Goal: Task Accomplishment & Management: Complete application form

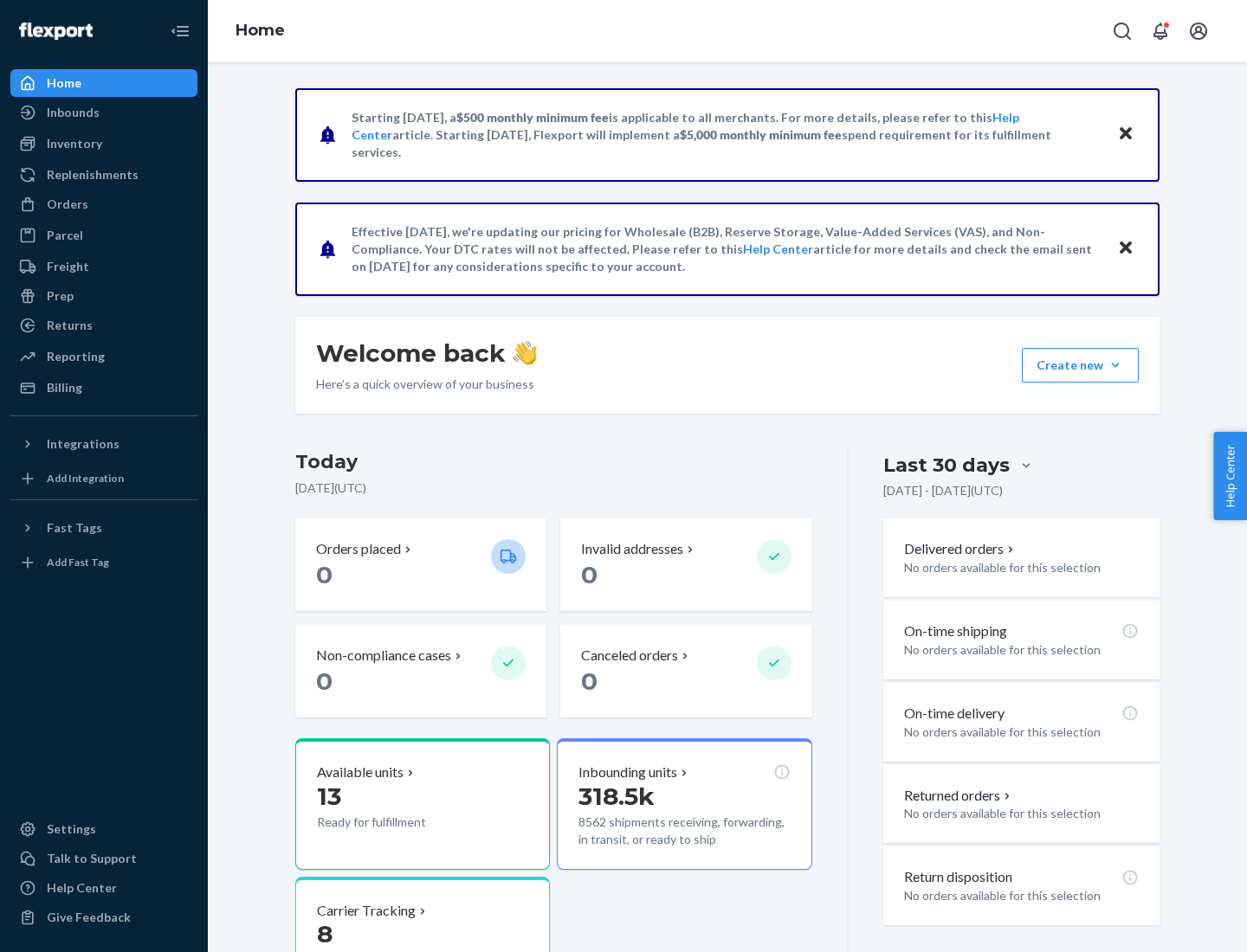
click at [1116, 366] on button "Create new Create new inbound Create new order Create new product" at bounding box center [1080, 366] width 117 height 35
click at [104, 112] on div "Inbounds" at bounding box center [103, 112] width 183 height 25
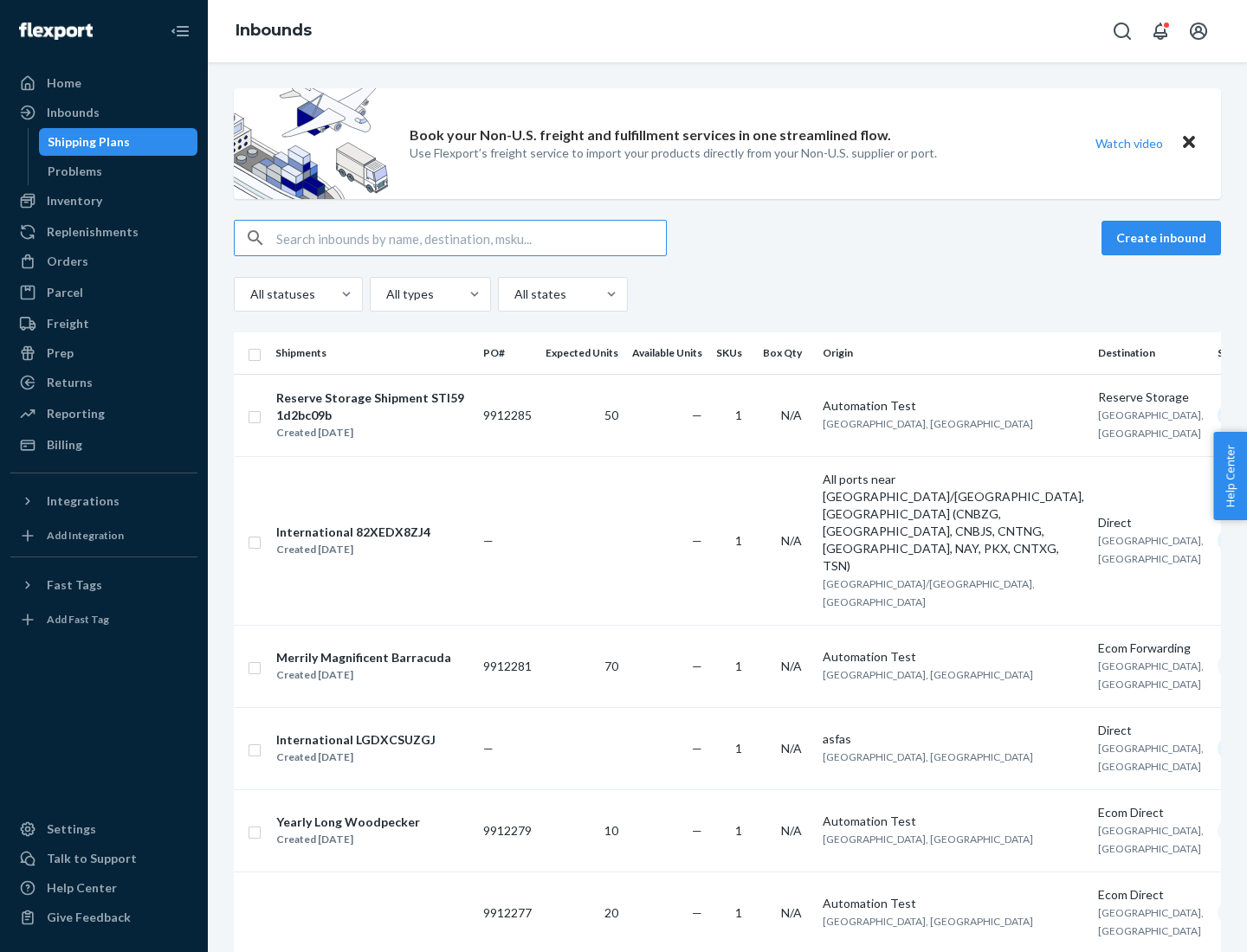
click at [1164, 238] on button "Create inbound" at bounding box center [1160, 238] width 120 height 35
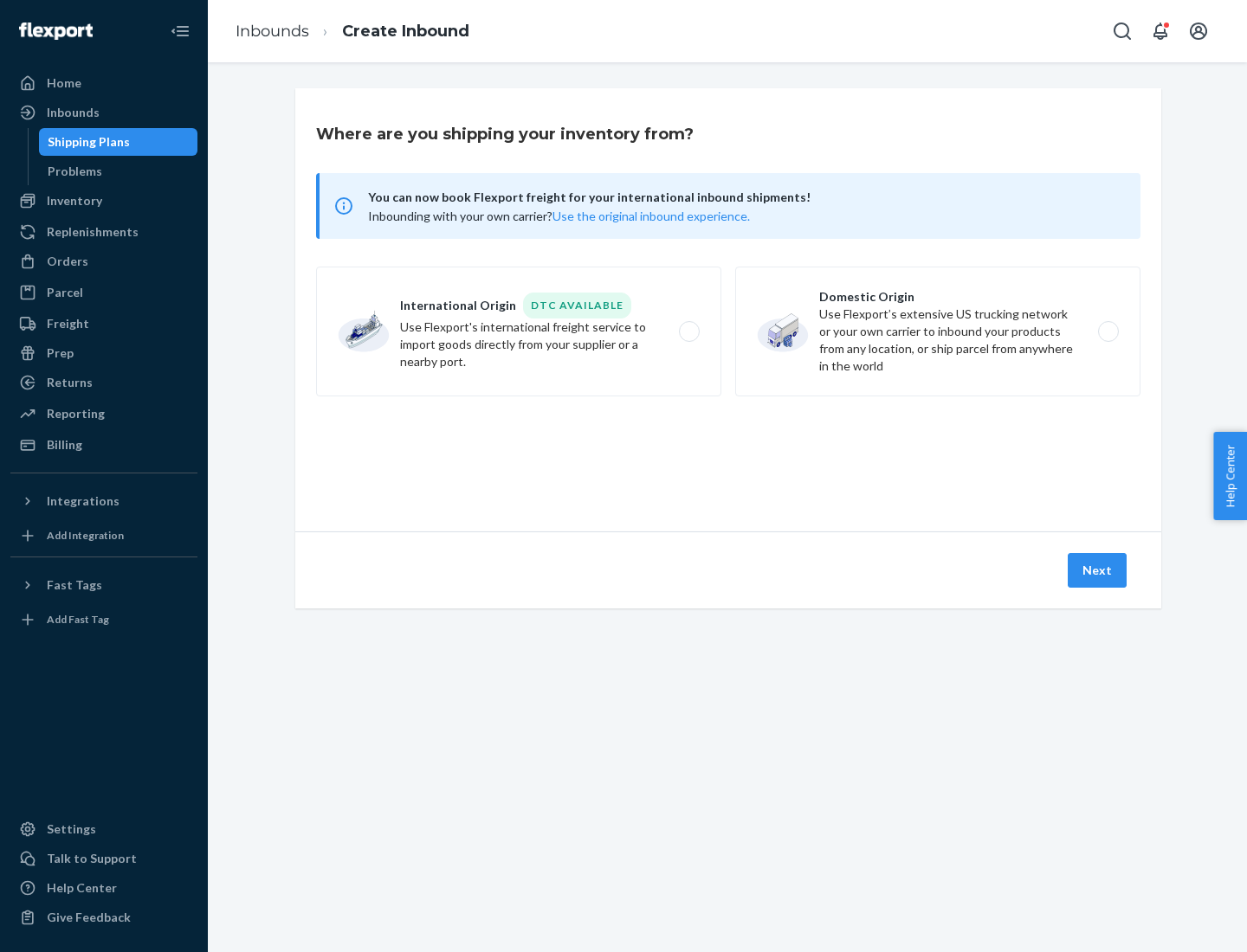
click at [938, 332] on label "Domestic Origin Use Flexport’s extensive US trucking network or your own carrie…" at bounding box center [938, 331] width 405 height 129
click at [1107, 332] on input "Domestic Origin Use Flexport’s extensive US trucking network or your own carrie…" at bounding box center [1113, 332] width 11 height 11
radio input "true"
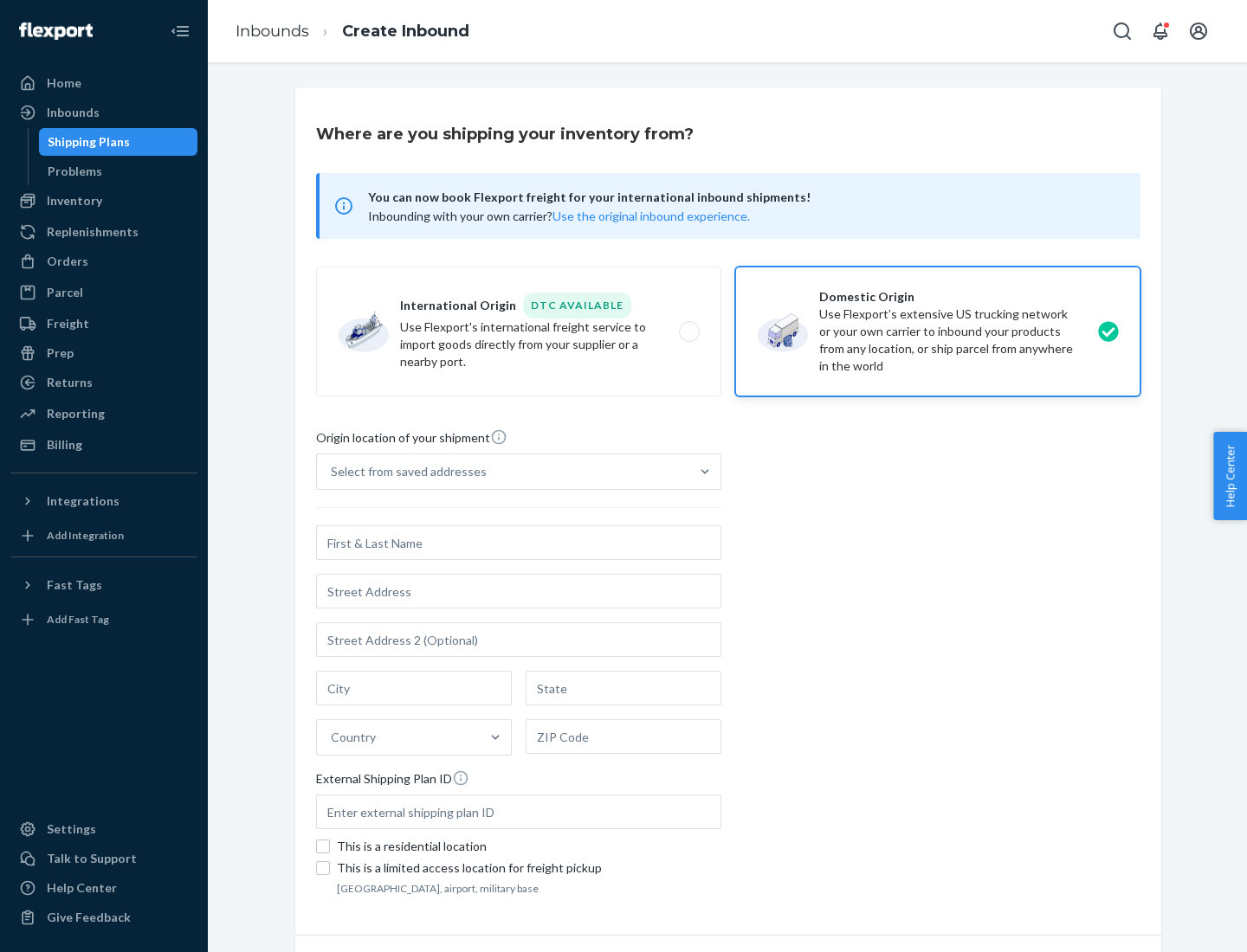
click at [404, 471] on div "Select from saved addresses" at bounding box center [409, 471] width 156 height 17
click at [333, 471] on input "Select from saved addresses" at bounding box center [332, 471] width 2 height 17
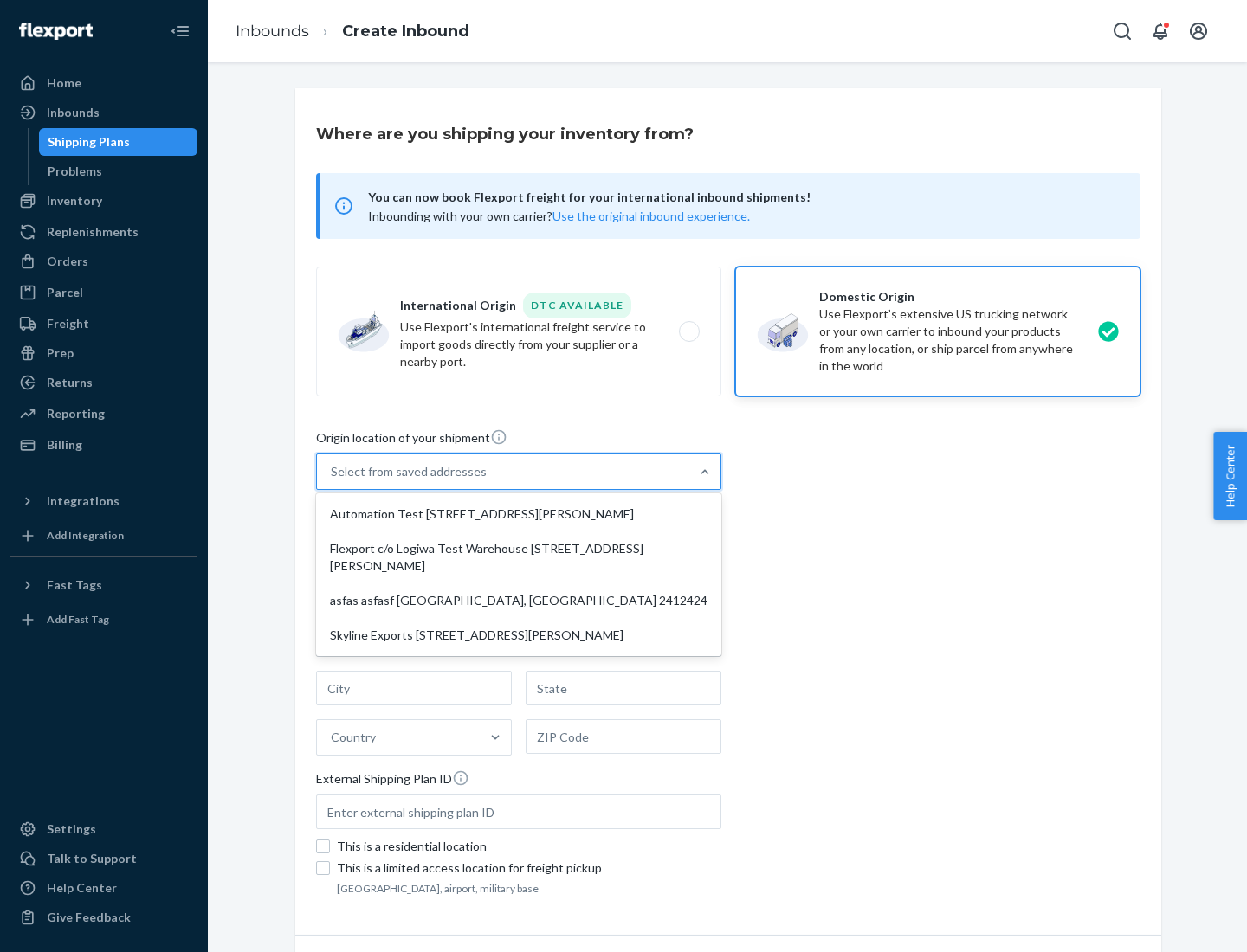
scroll to position [7, 0]
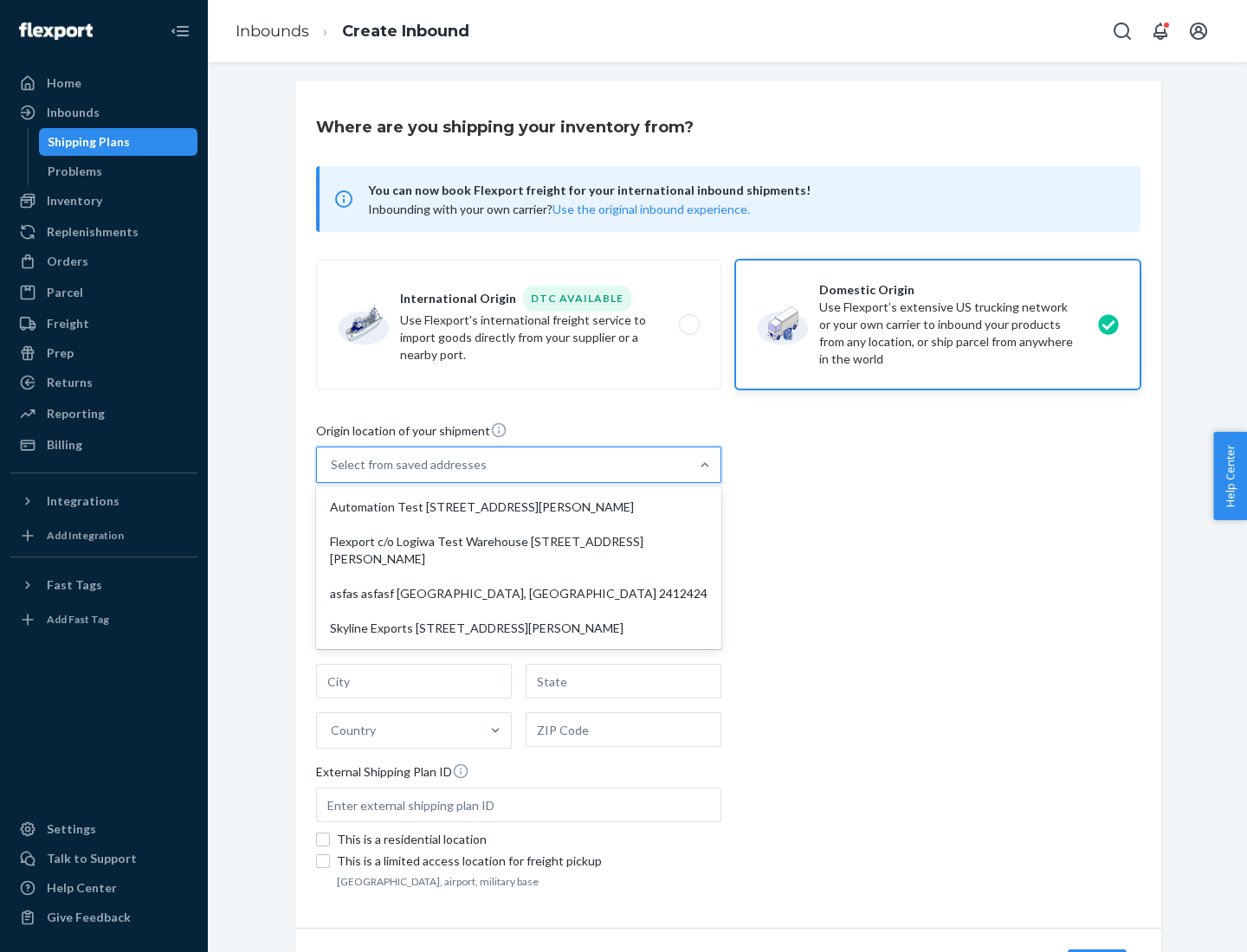
click at [519, 507] on div "Automation Test [STREET_ADDRESS][PERSON_NAME]" at bounding box center [518, 507] width 399 height 35
click at [333, 473] on input "option Automation Test [STREET_ADDRESS][PERSON_NAME] focused, 1 of 4. 4 results…" at bounding box center [332, 464] width 2 height 17
type input "Automation Test"
type input "9th Floor"
type input "[GEOGRAPHIC_DATA]"
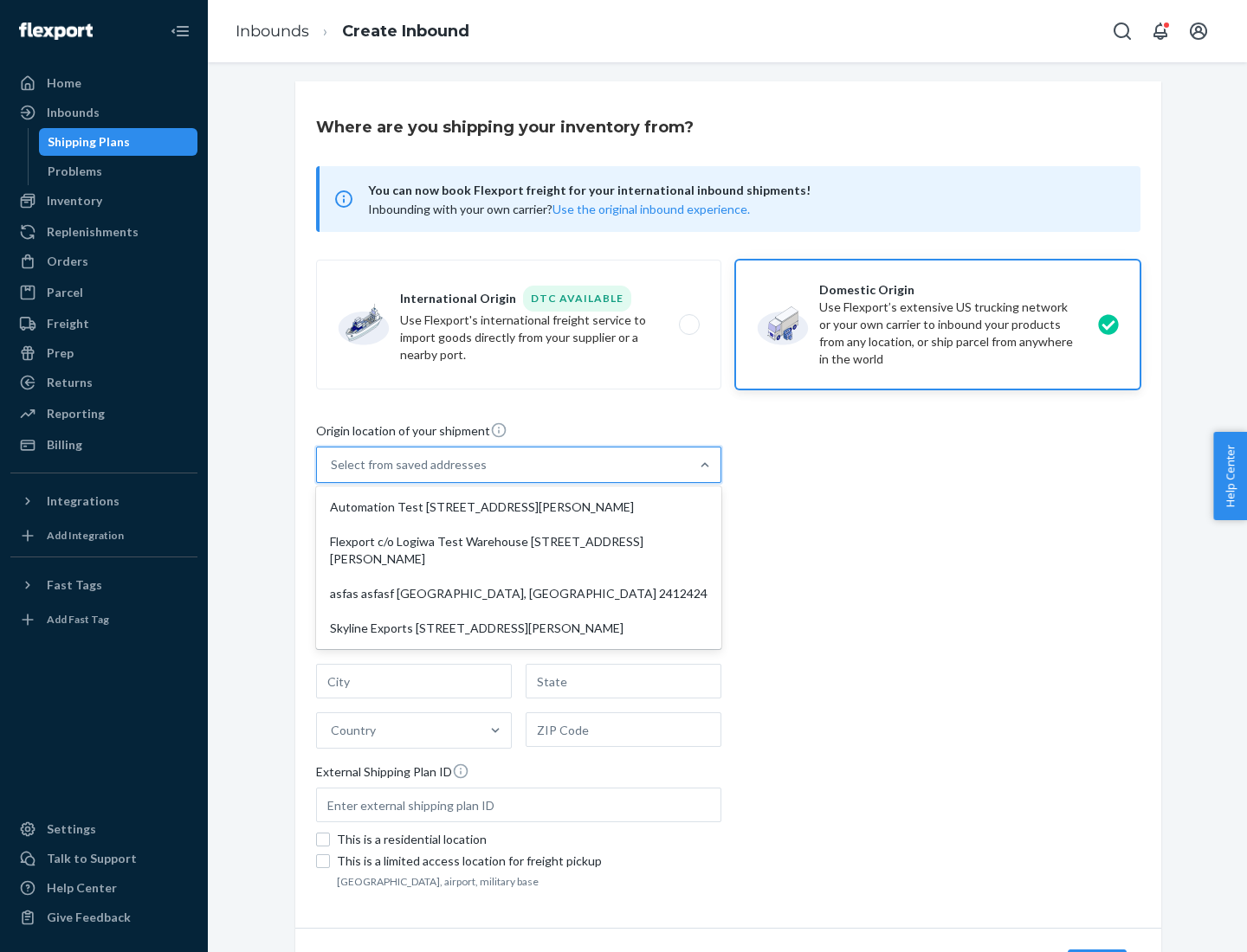
type input "CA"
type input "94104"
type input "[STREET_ADDRESS][PERSON_NAME]"
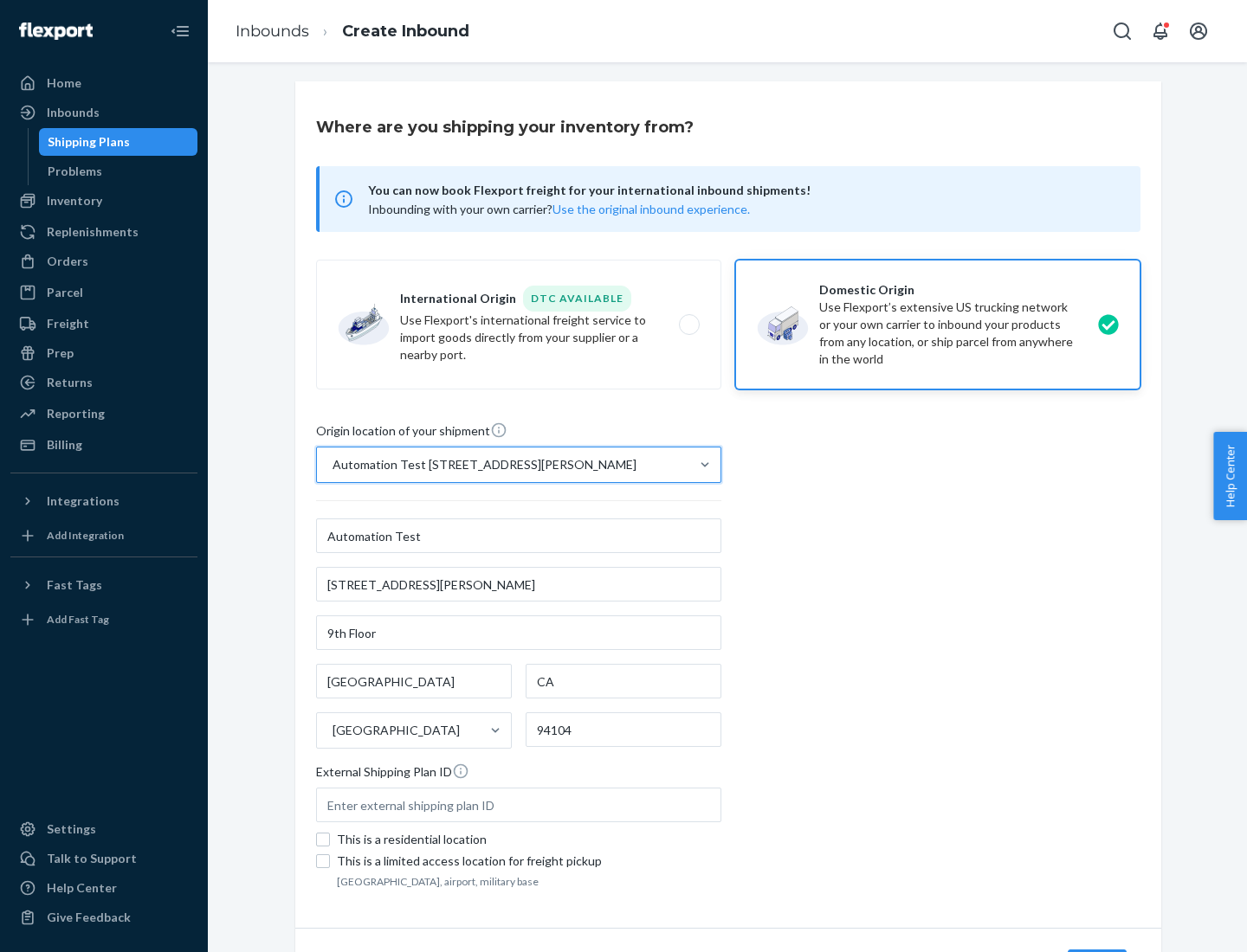
scroll to position [101, 0]
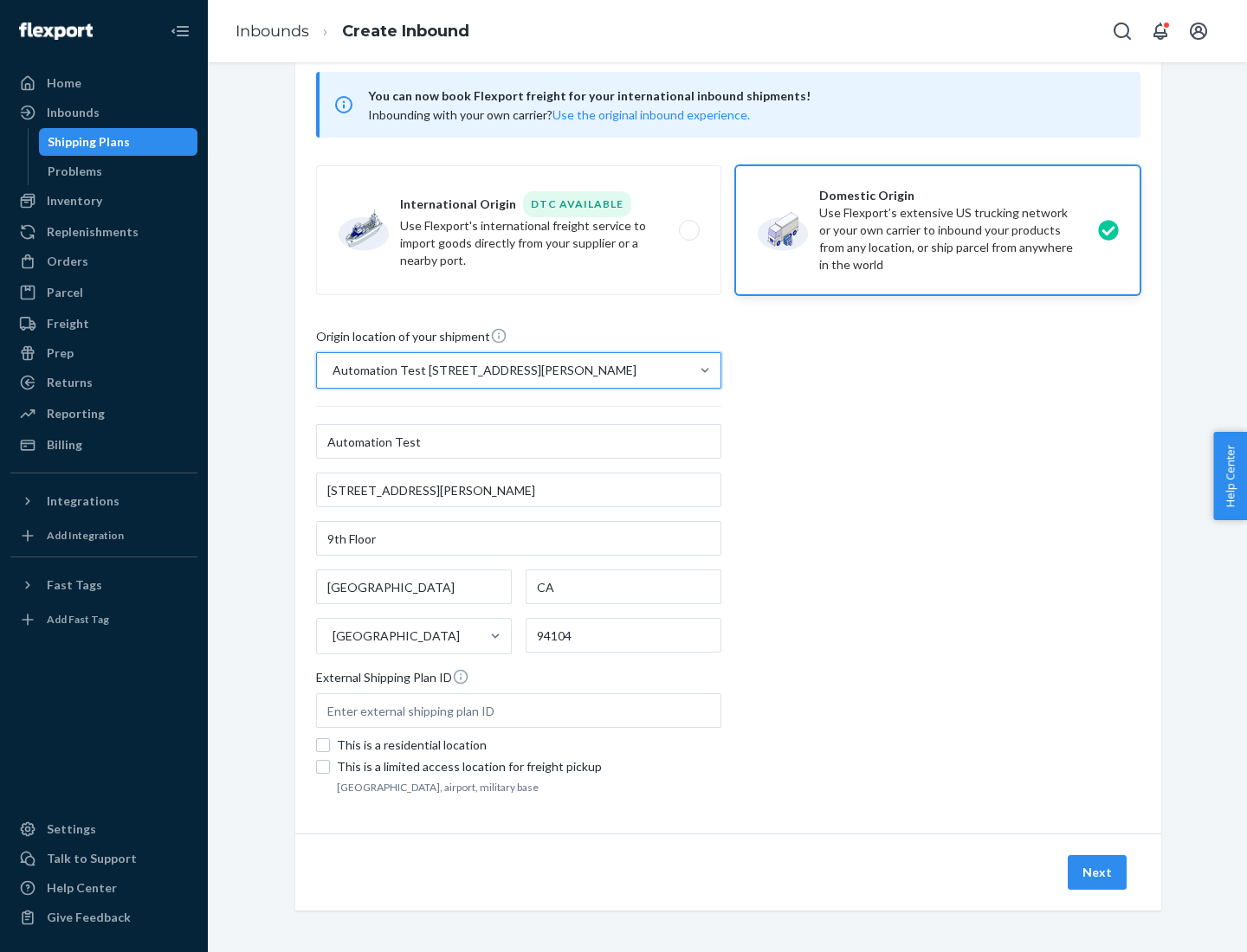
click at [1098, 873] on button "Next" at bounding box center [1096, 873] width 59 height 35
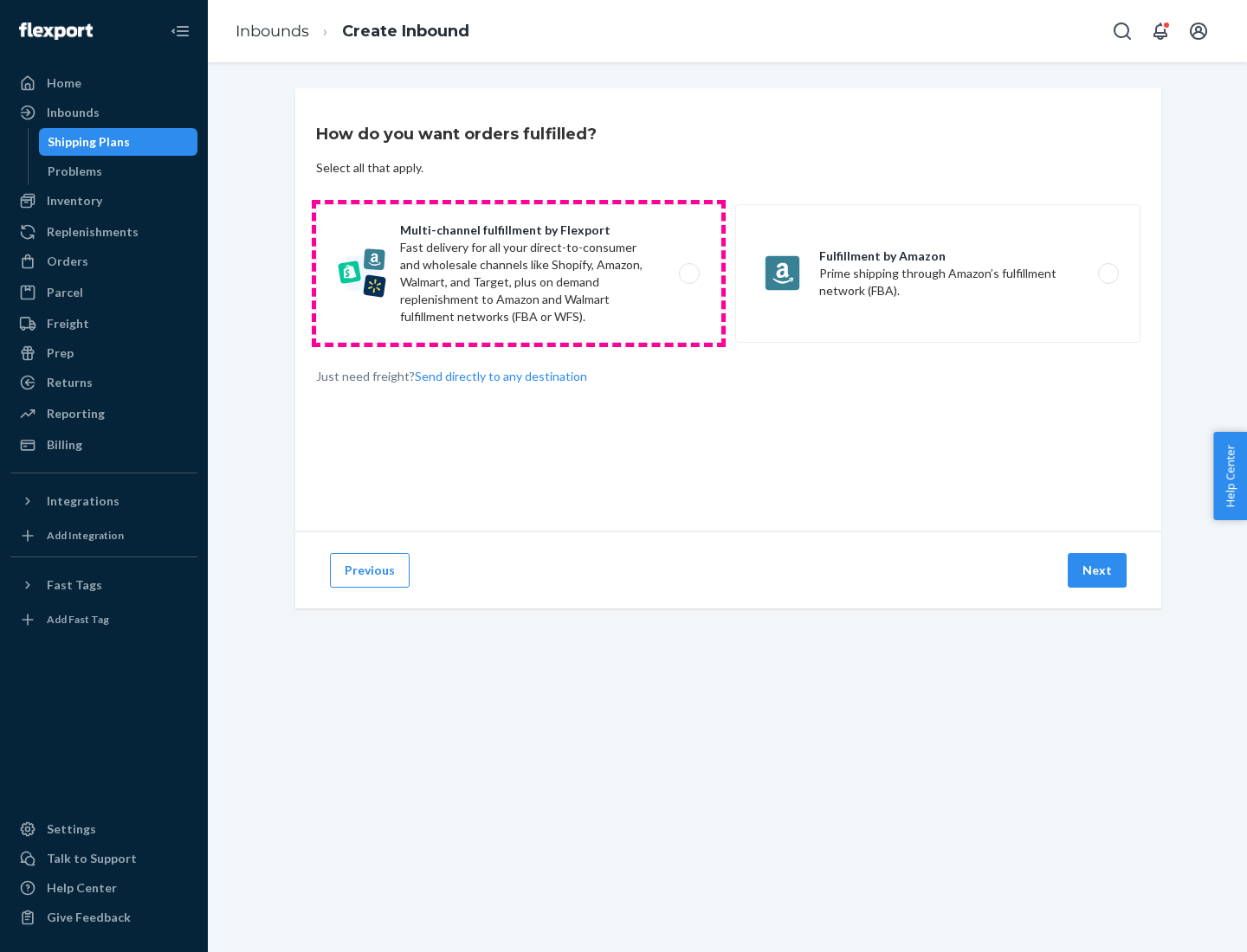
click at [519, 274] on label "Multi-channel fulfillment by Flexport Fast delivery for all your direct-to-cons…" at bounding box center [518, 274] width 405 height 139
click at [689, 274] on input "Multi-channel fulfillment by Flexport Fast delivery for all your direct-to-cons…" at bounding box center [694, 274] width 11 height 11
radio input "true"
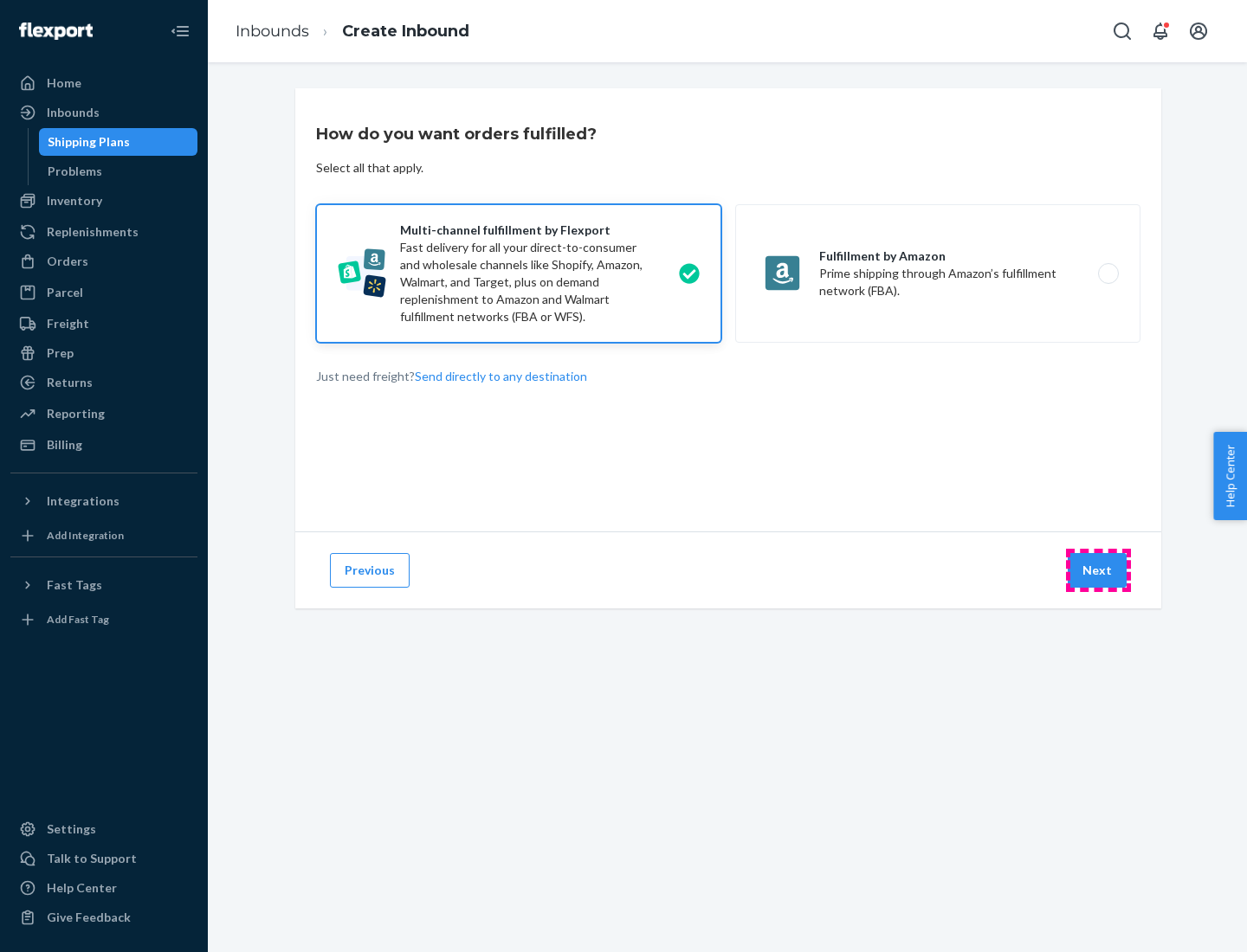
click at [1098, 571] on button "Next" at bounding box center [1096, 571] width 59 height 35
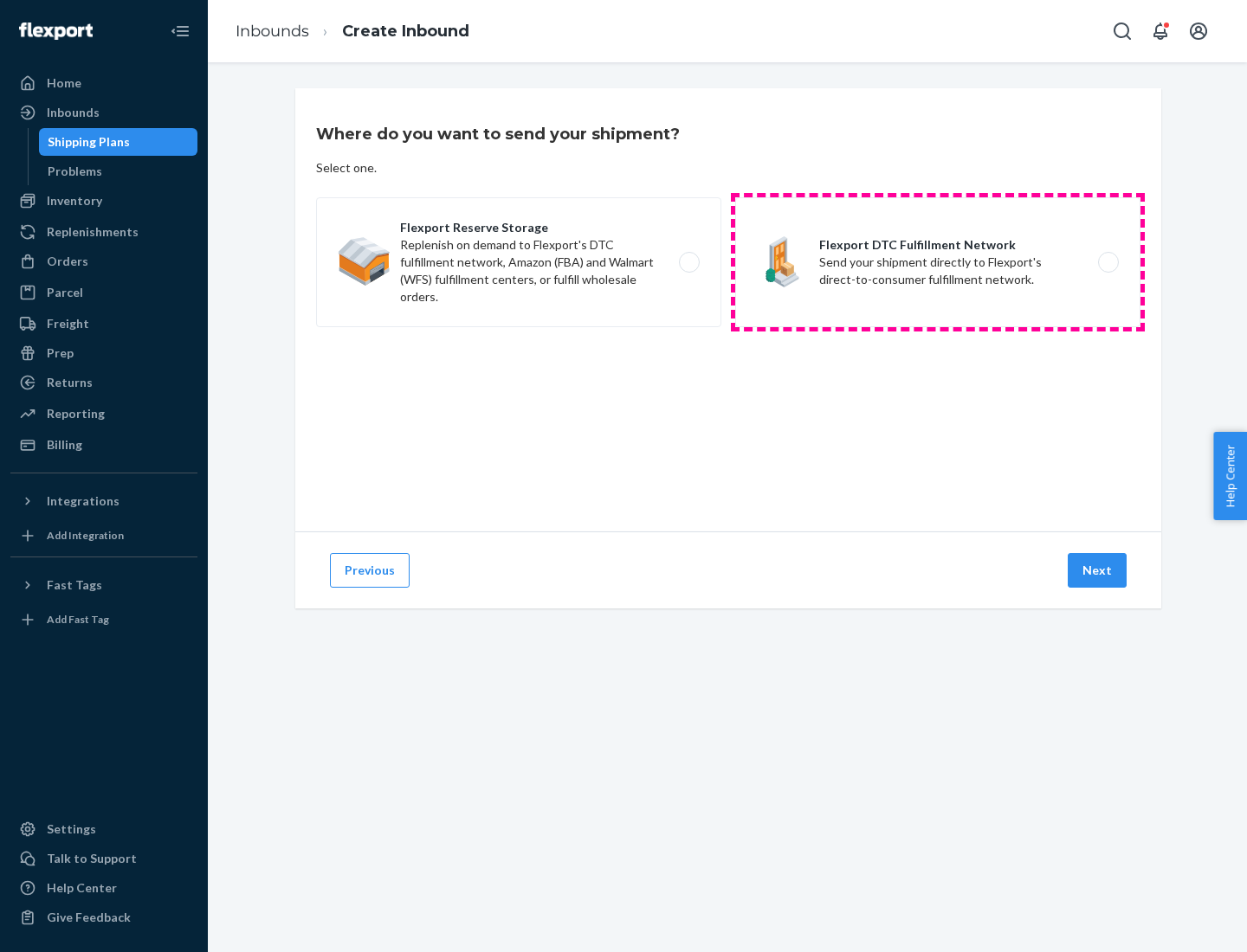
click at [938, 263] on label "Flexport DTC Fulfillment Network Send your shipment directly to Flexport's dire…" at bounding box center [938, 262] width 405 height 129
click at [1107, 263] on input "Flexport DTC Fulfillment Network Send your shipment directly to Flexport's dire…" at bounding box center [1113, 263] width 11 height 11
radio input "true"
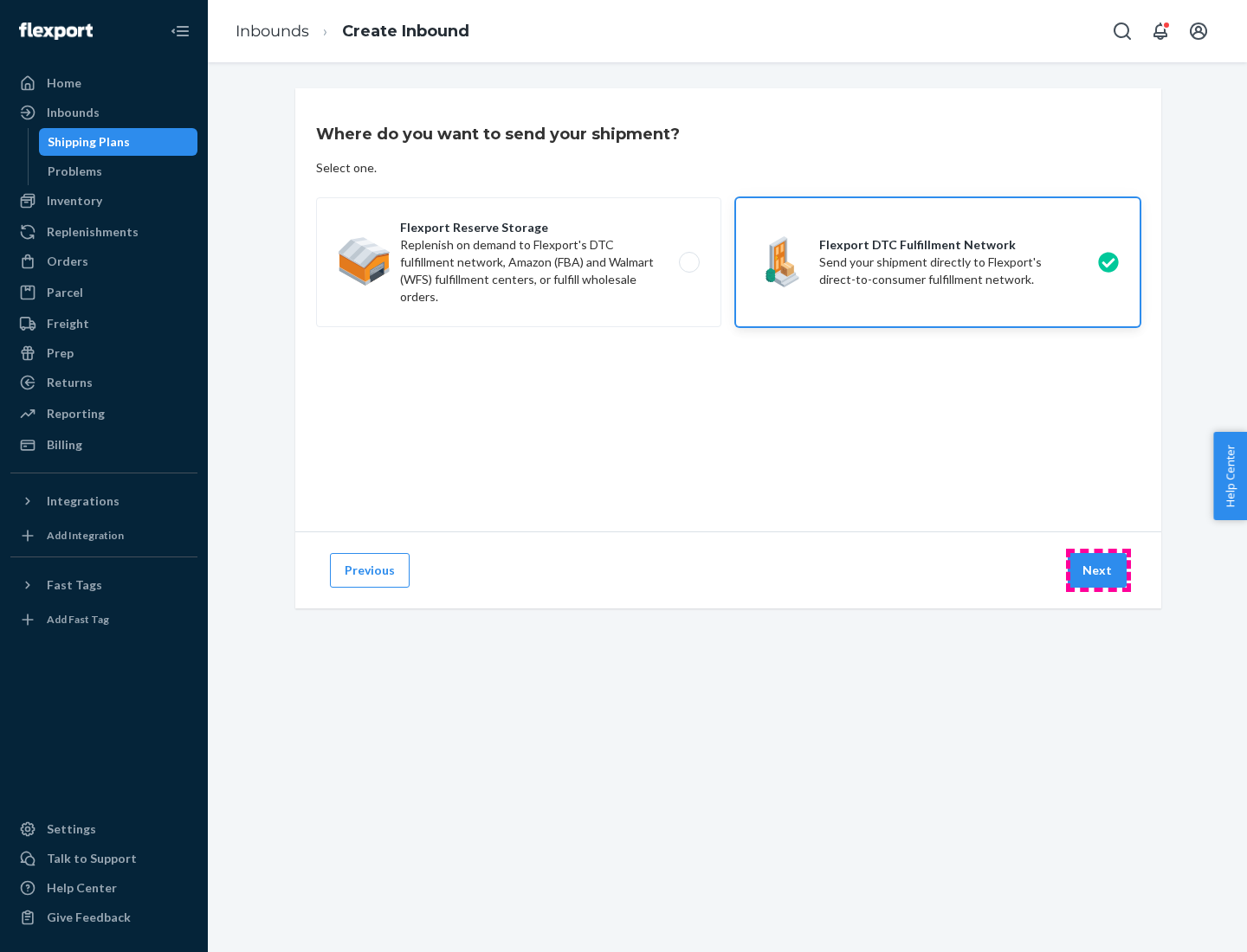
click at [1098, 571] on button "Next" at bounding box center [1096, 571] width 59 height 35
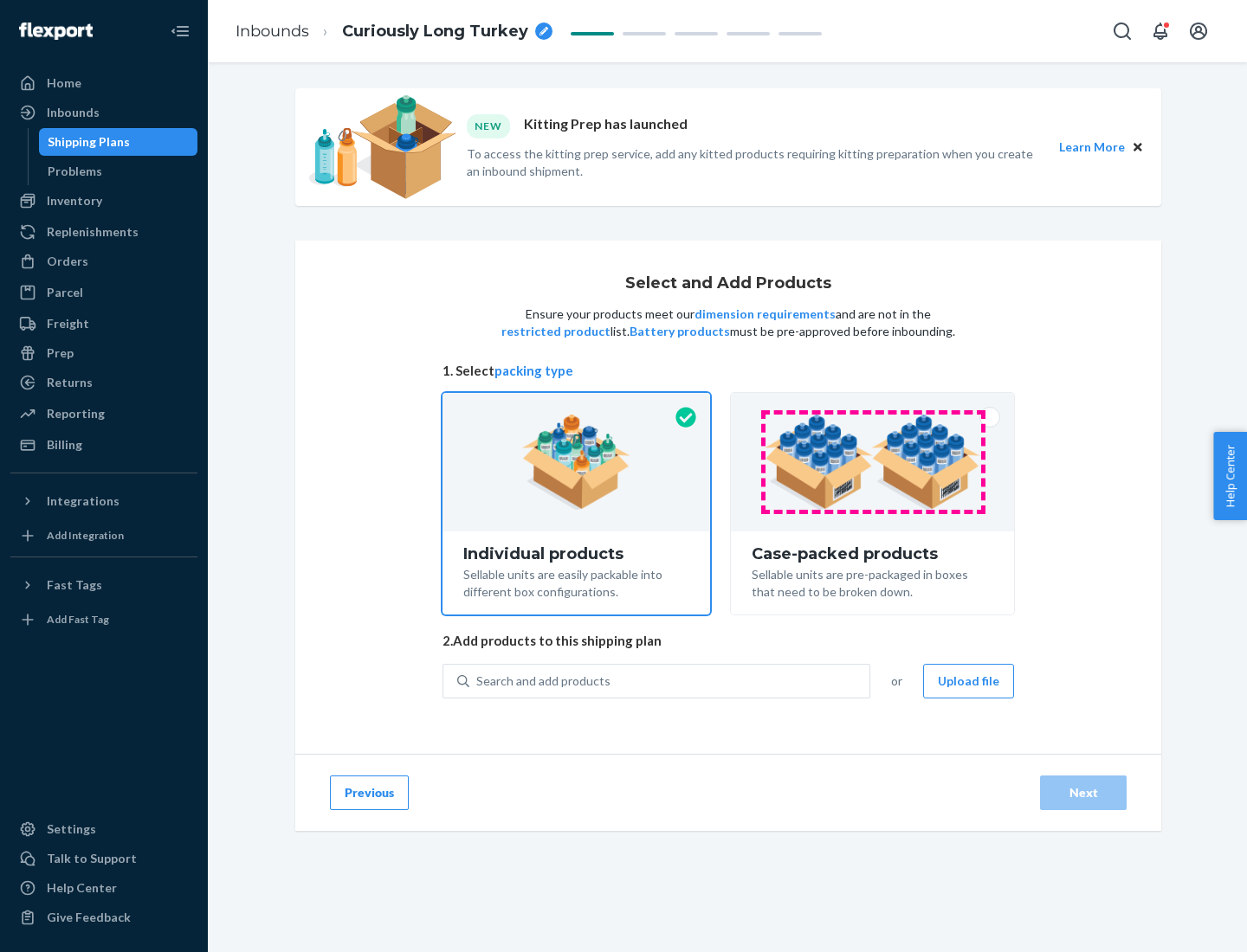
click at [873, 462] on img at bounding box center [872, 462] width 215 height 95
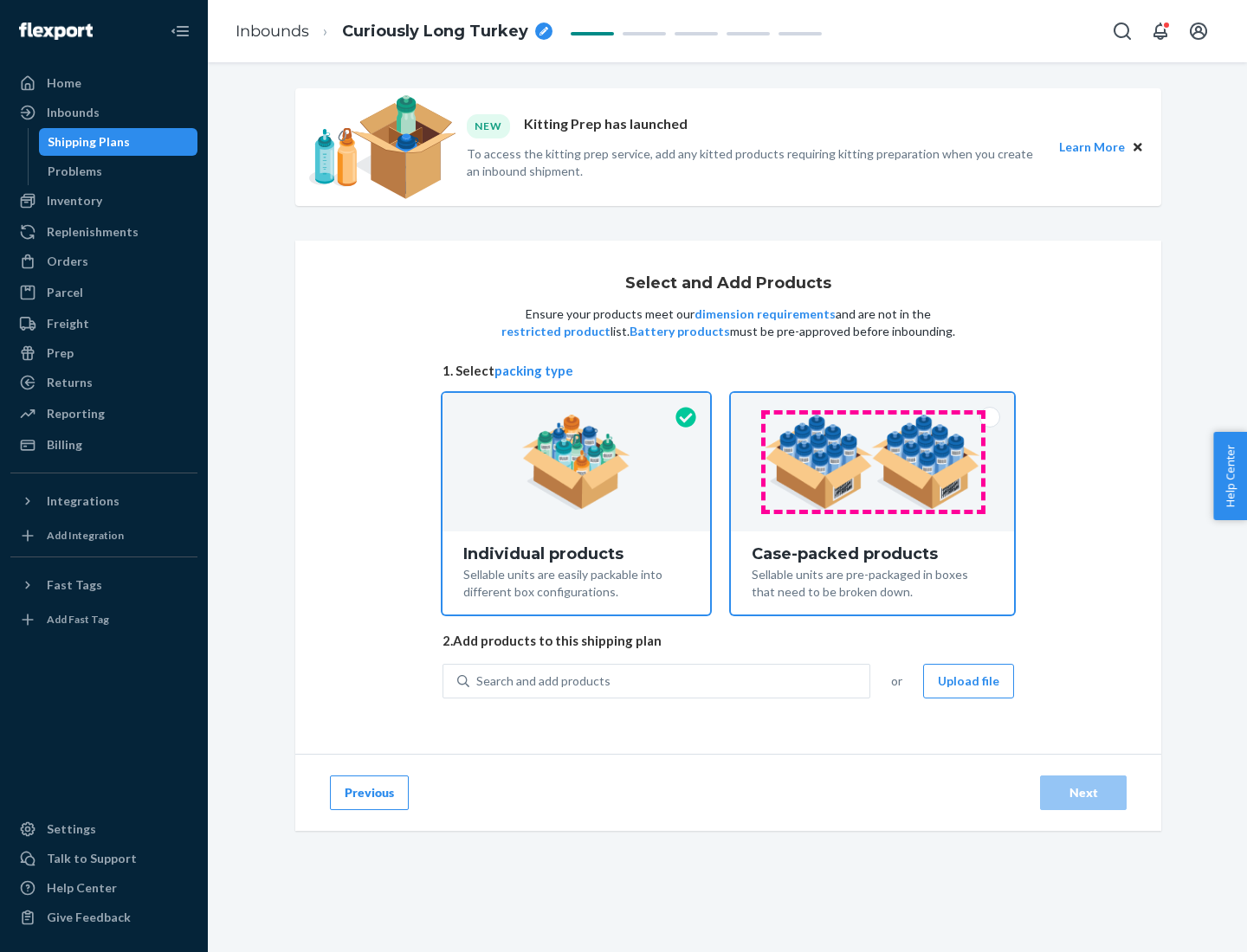
click at [873, 404] on input "Case-packed products Sellable units are pre-packaged in boxes that need to be b…" at bounding box center [872, 398] width 11 height 11
radio input "true"
radio input "false"
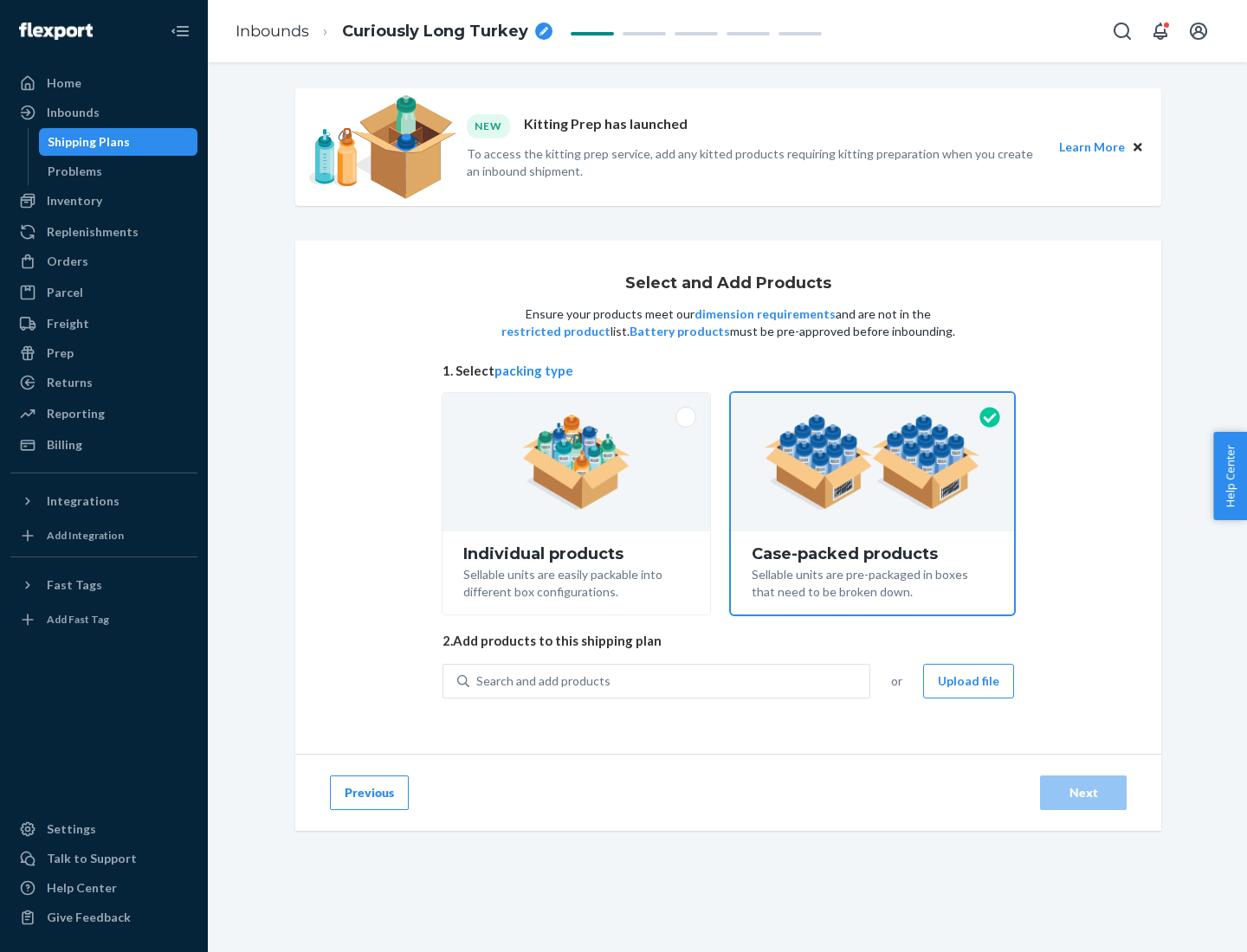
click at [670, 680] on div "Search and add products" at bounding box center [670, 681] width 400 height 31
click at [478, 680] on input "Search and add products" at bounding box center [477, 681] width 2 height 17
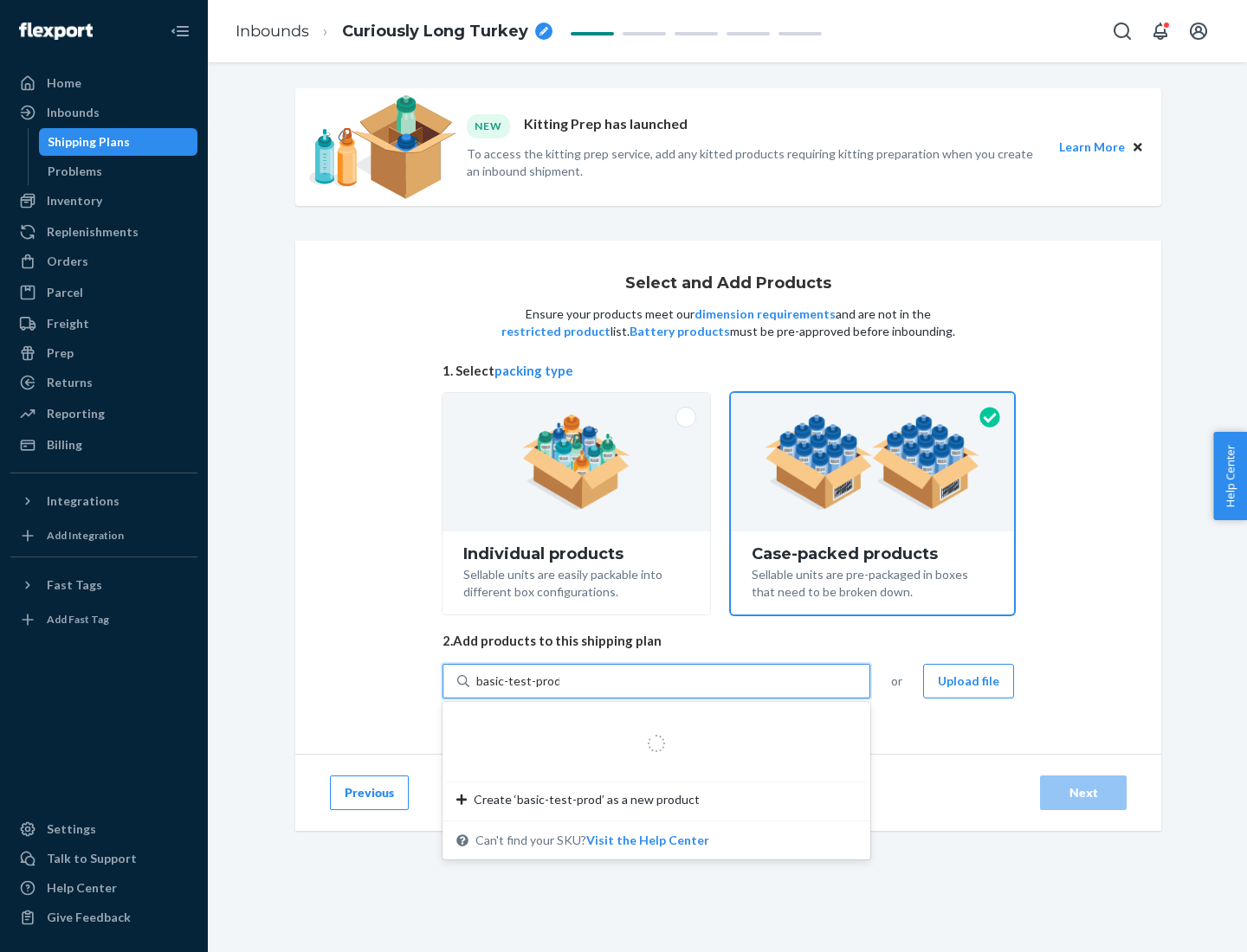
type input "basic-test-product-1"
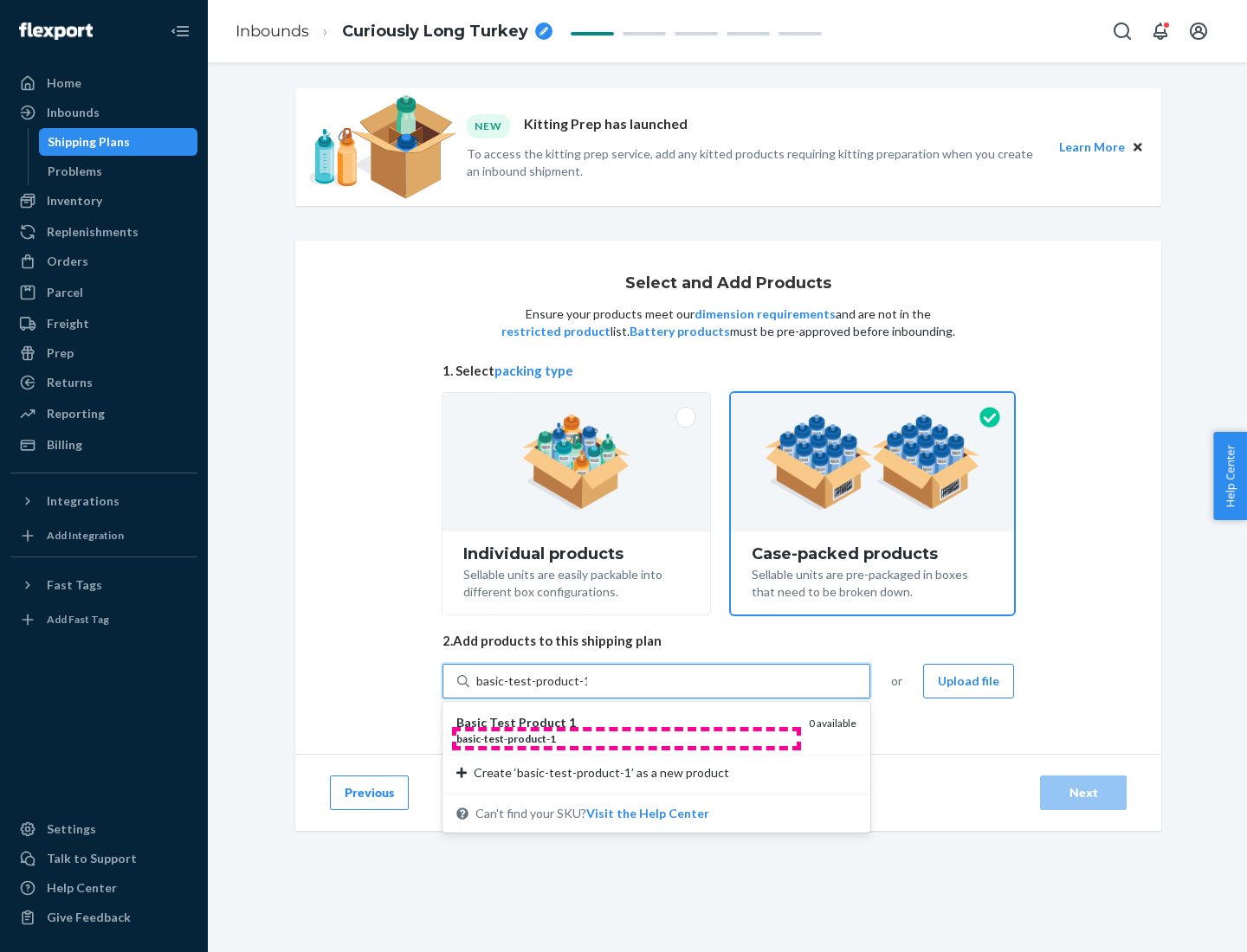
click at [626, 739] on div "basic - test - product - 1" at bounding box center [625, 739] width 338 height 15
click at [587, 690] on input "basic-test-product-1" at bounding box center [532, 681] width 111 height 17
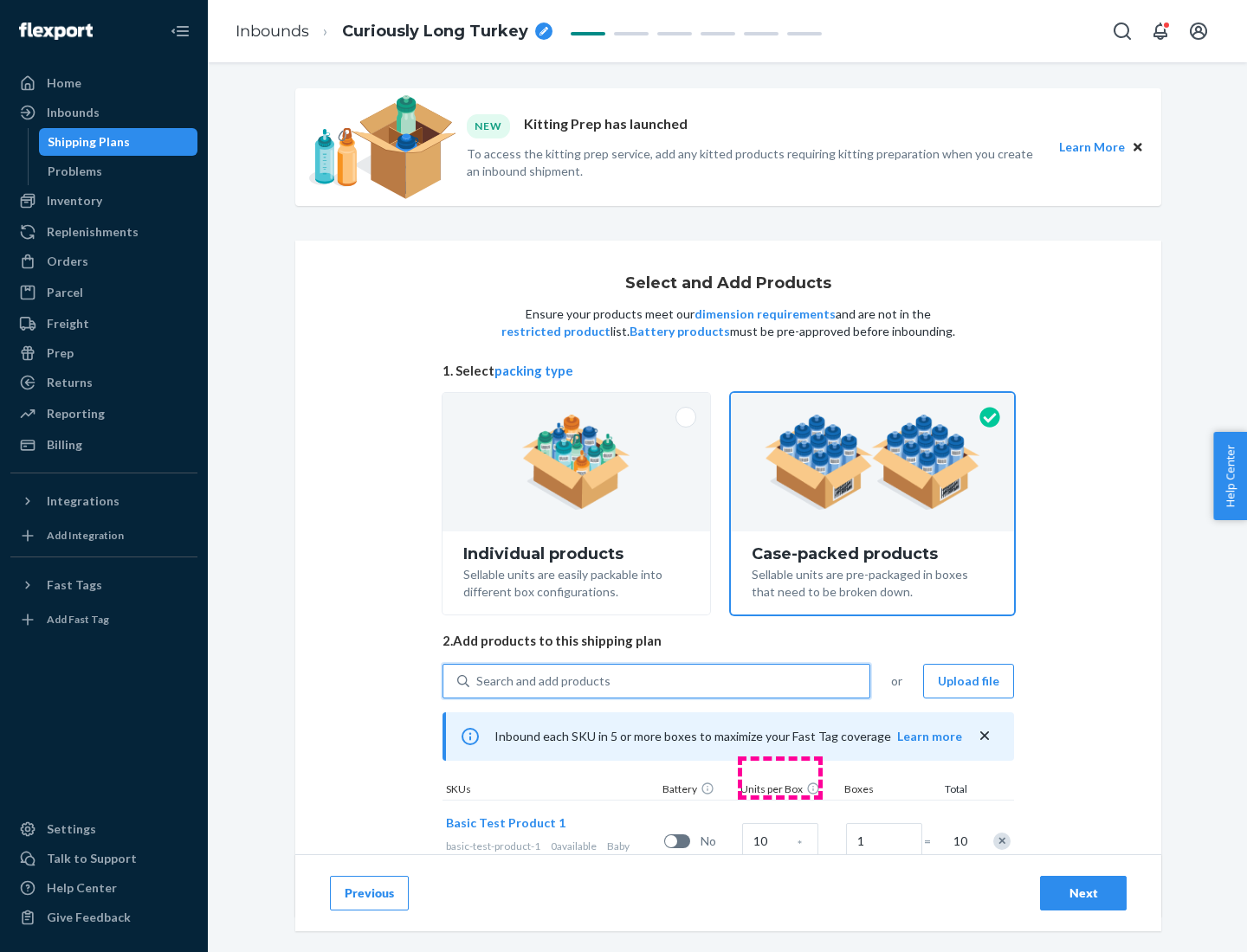
scroll to position [62, 0]
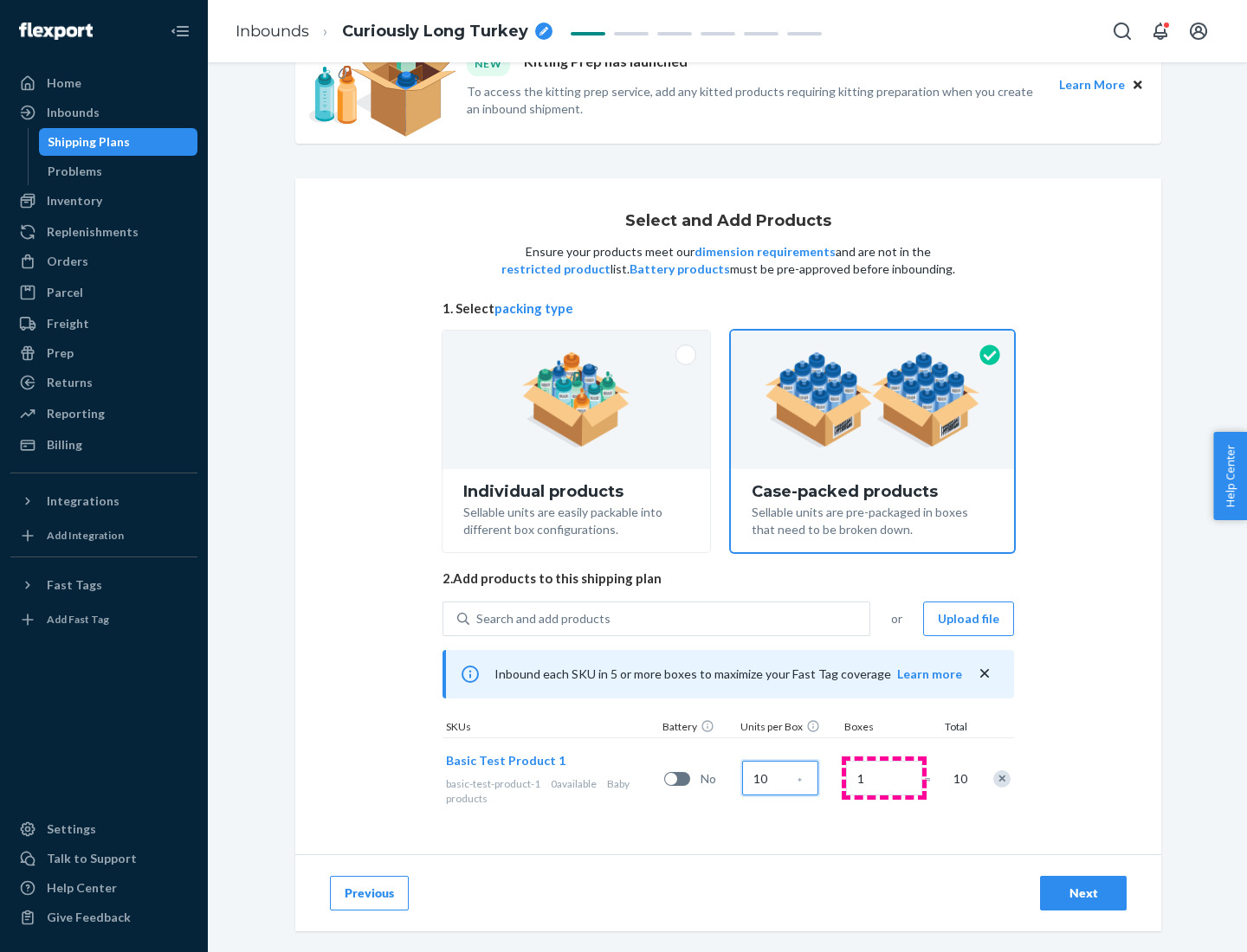
type input "10"
type input "7"
click at [1084, 894] on div "Next" at bounding box center [1083, 893] width 57 height 17
radio input "true"
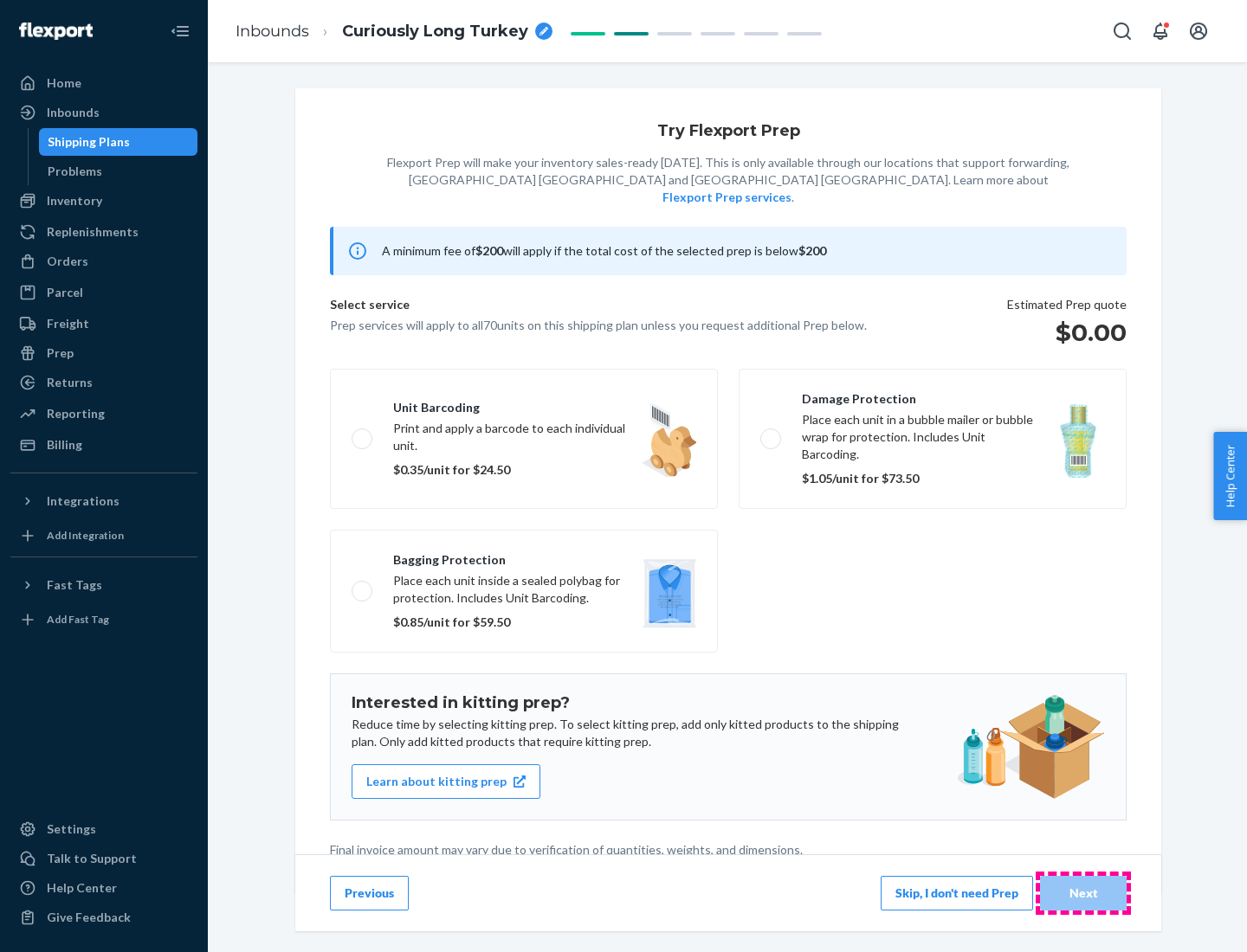
scroll to position [5, 0]
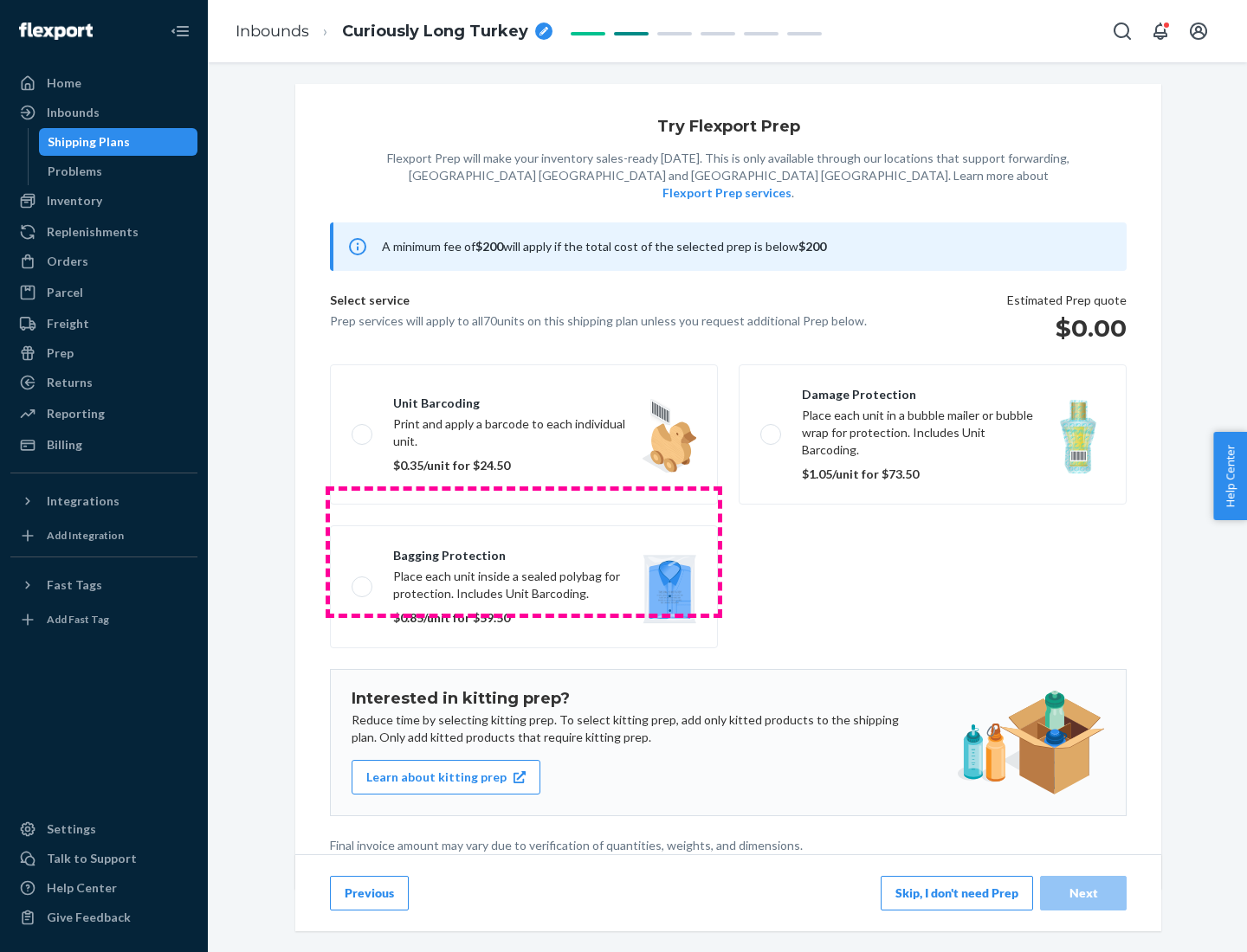
click at [524, 552] on label "Bagging protection Place each unit inside a sealed polybag for protection. Incl…" at bounding box center [524, 586] width 388 height 123
click at [363, 581] on input "Bagging protection Place each unit inside a sealed polybag for protection. Incl…" at bounding box center [357, 586] width 11 height 11
checkbox input "true"
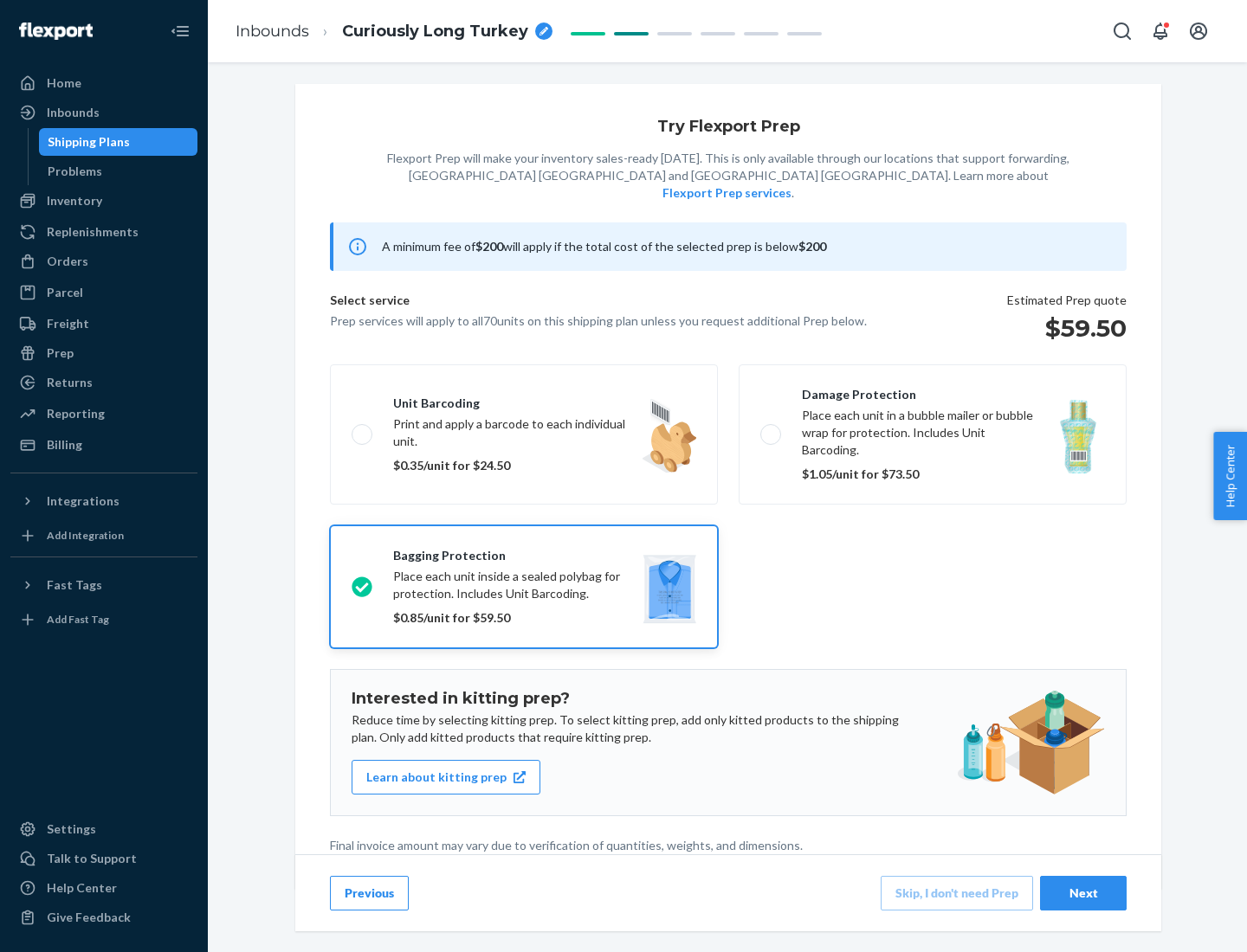
click at [1084, 893] on div "Next" at bounding box center [1083, 893] width 57 height 17
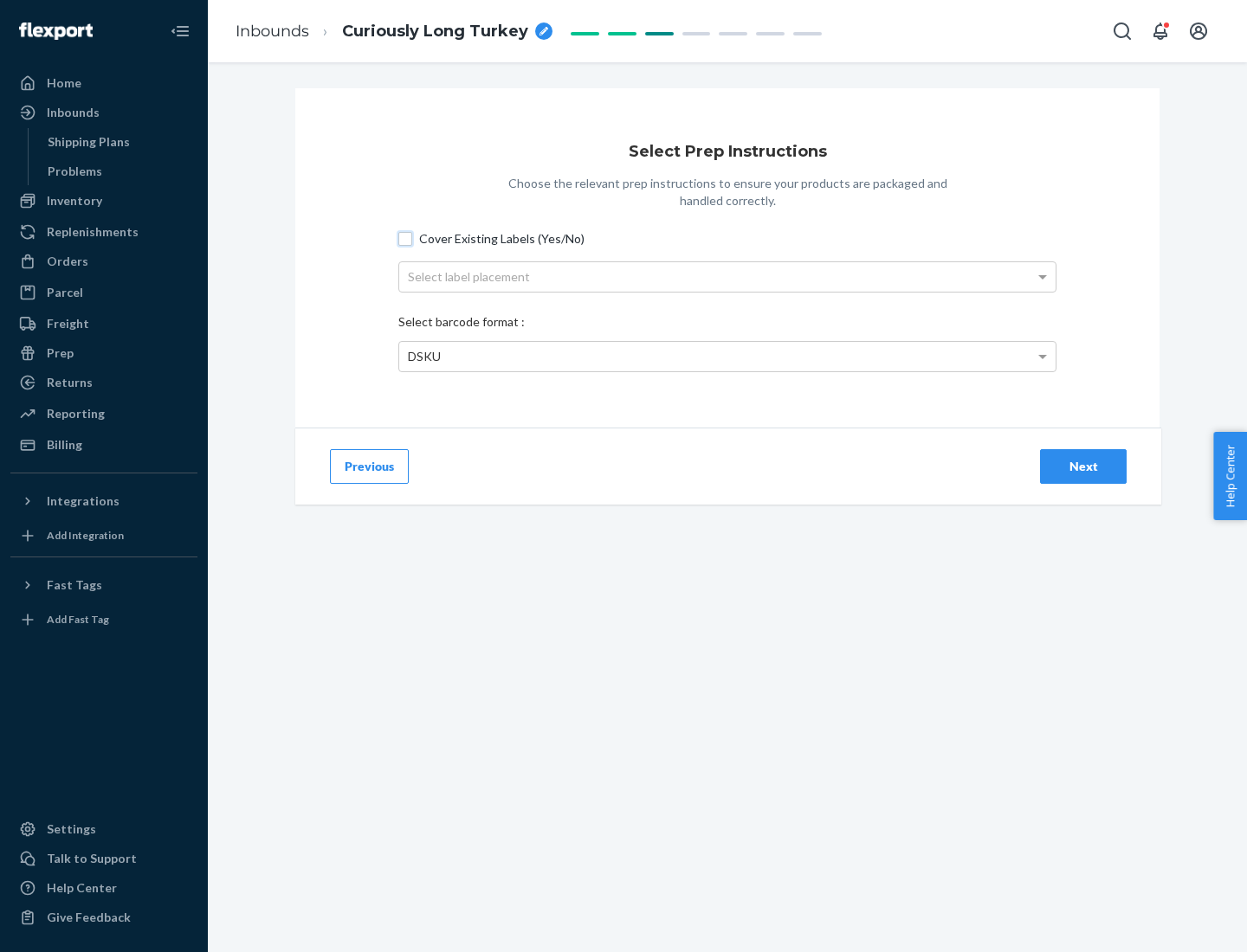
click at [405, 238] on input "Cover Existing Labels (Yes/No)" at bounding box center [405, 238] width 14 height 14
checkbox input "true"
click at [727, 276] on div "Select label placement" at bounding box center [728, 277] width 657 height 29
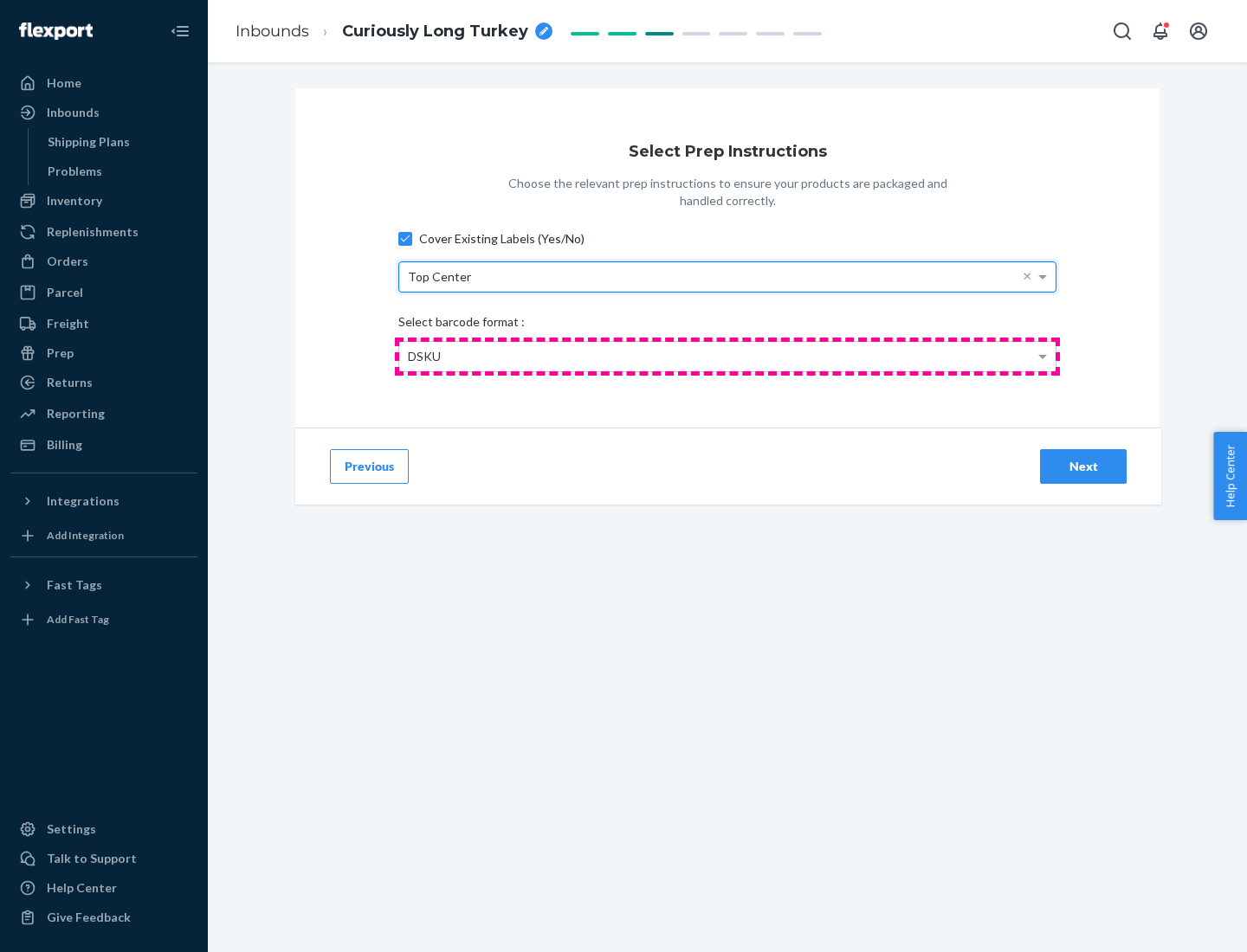
click at [727, 356] on div "DSKU" at bounding box center [728, 357] width 657 height 29
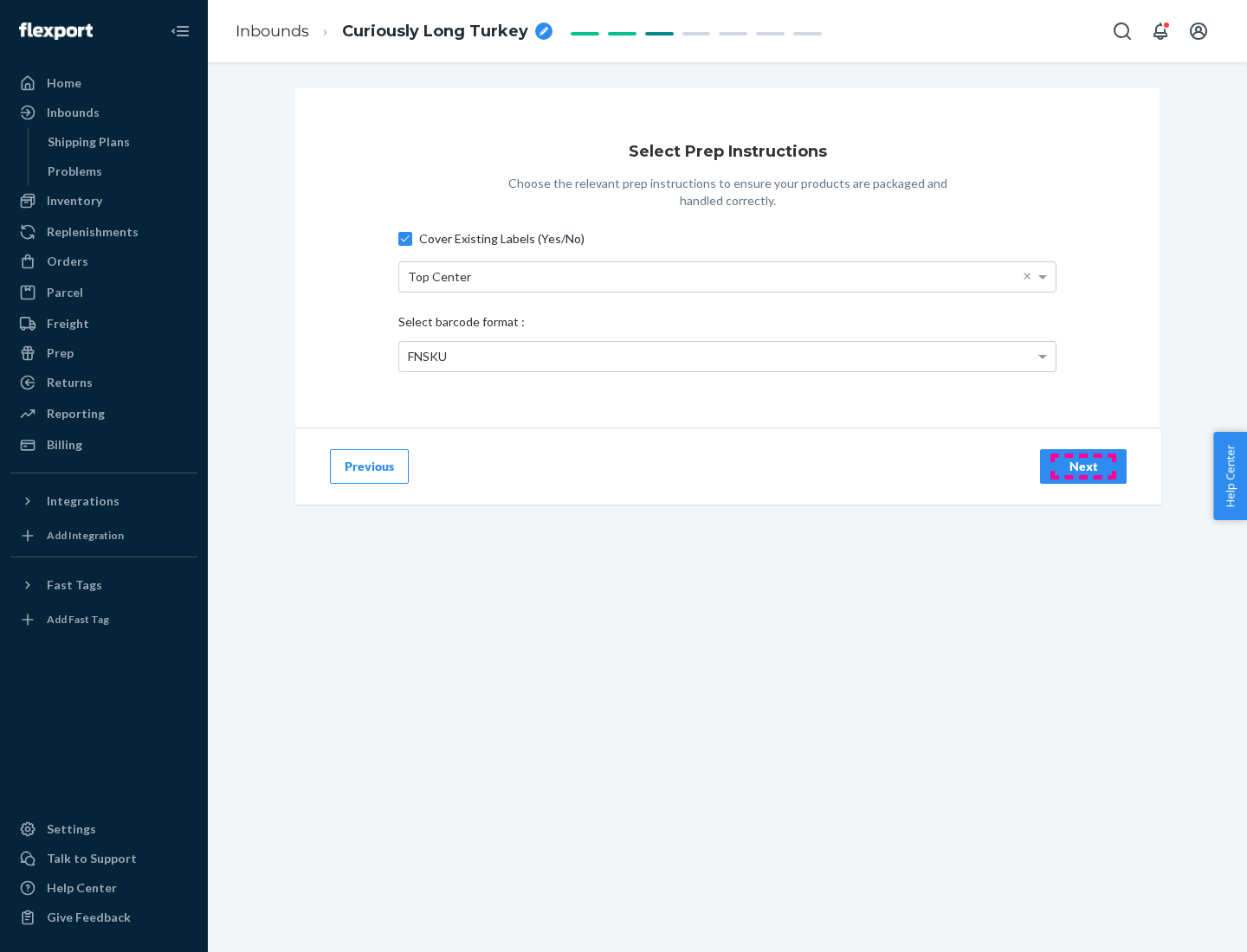
click at [1084, 466] on div "Next" at bounding box center [1083, 466] width 57 height 17
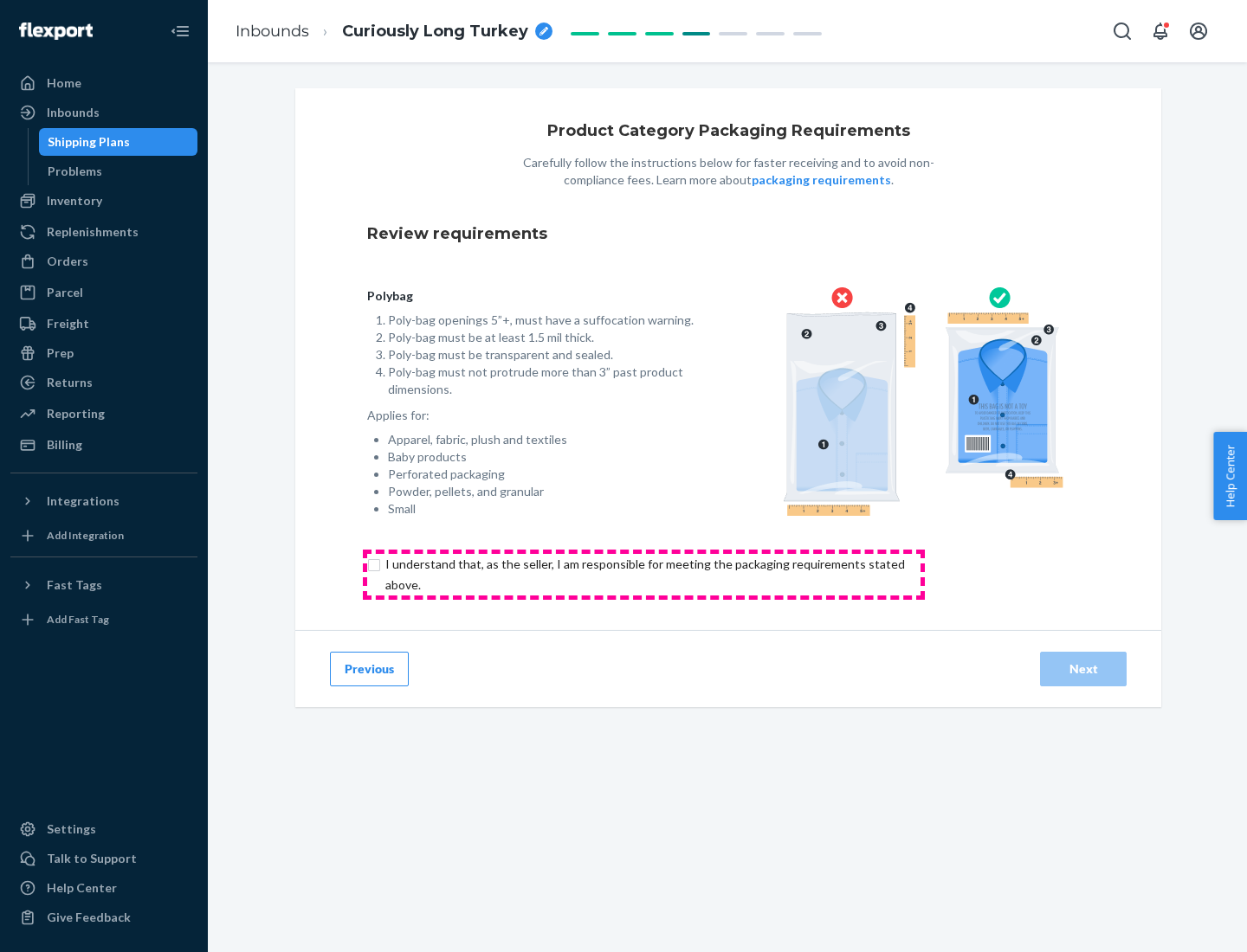
click at [643, 574] on input "checkbox" at bounding box center [654, 575] width 576 height 42
checkbox input "true"
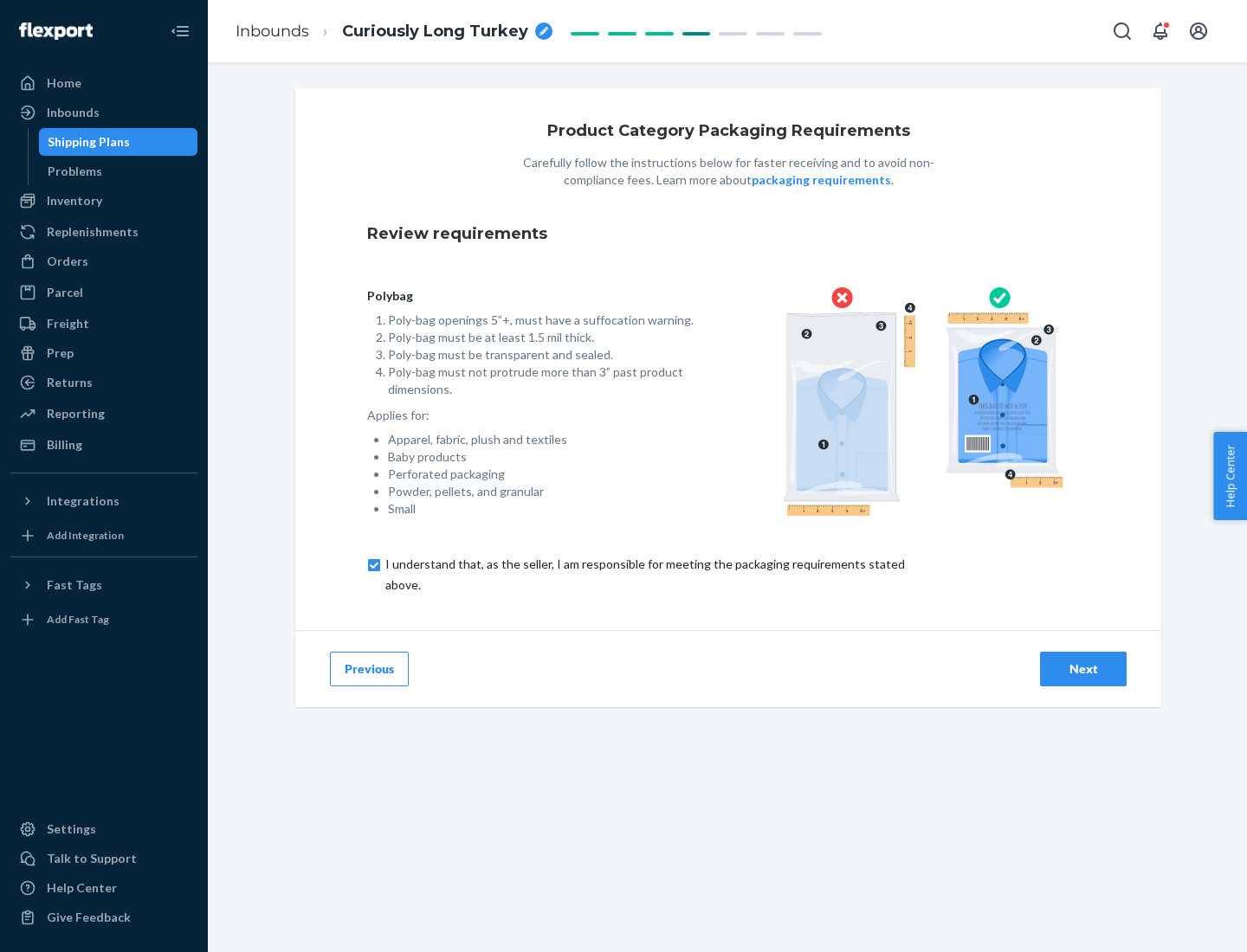
click at [1084, 668] on div "Next" at bounding box center [1083, 668] width 57 height 17
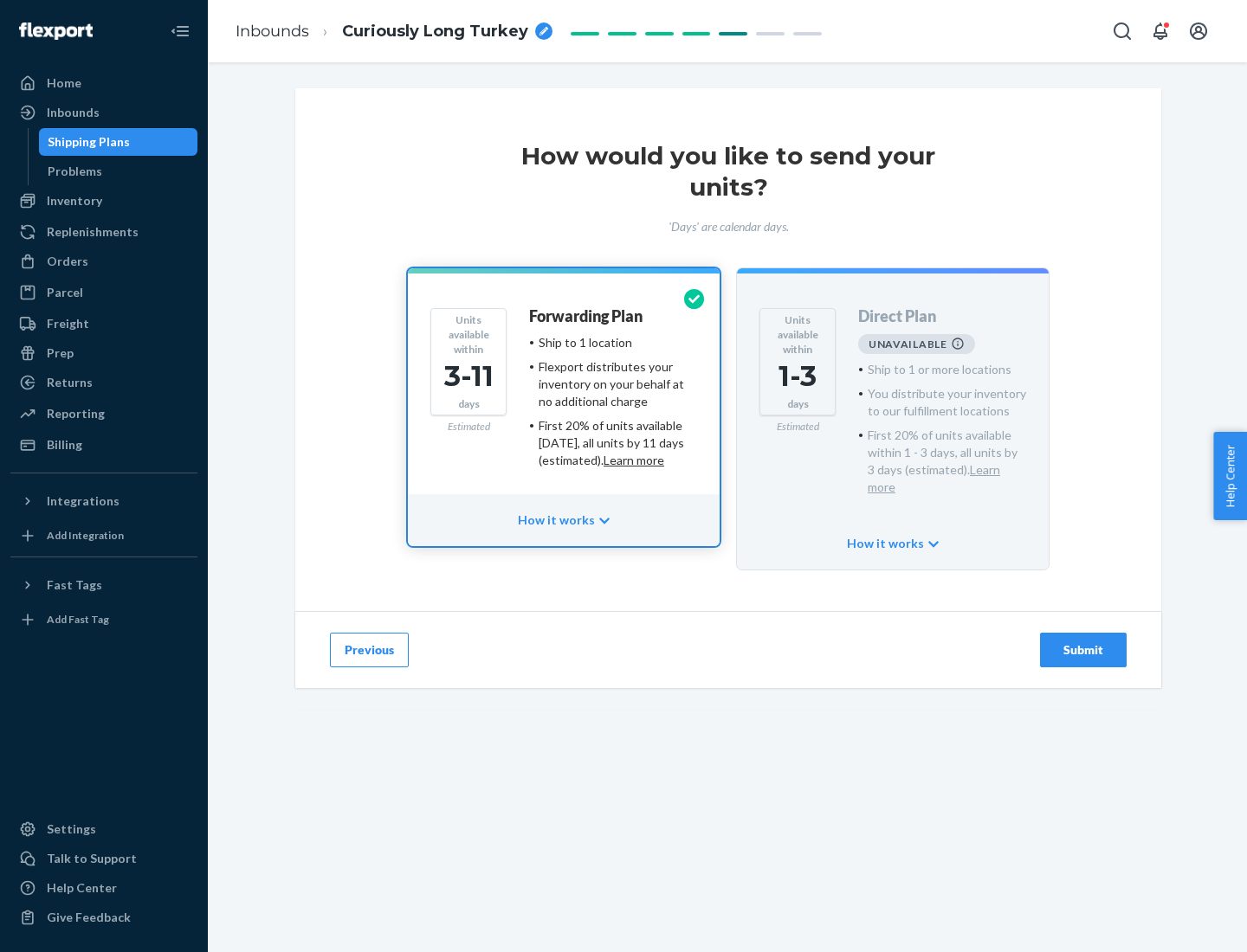
click at [587, 316] on h4 "Forwarding Plan" at bounding box center [586, 316] width 113 height 17
click at [1084, 641] on div "Submit" at bounding box center [1083, 649] width 57 height 17
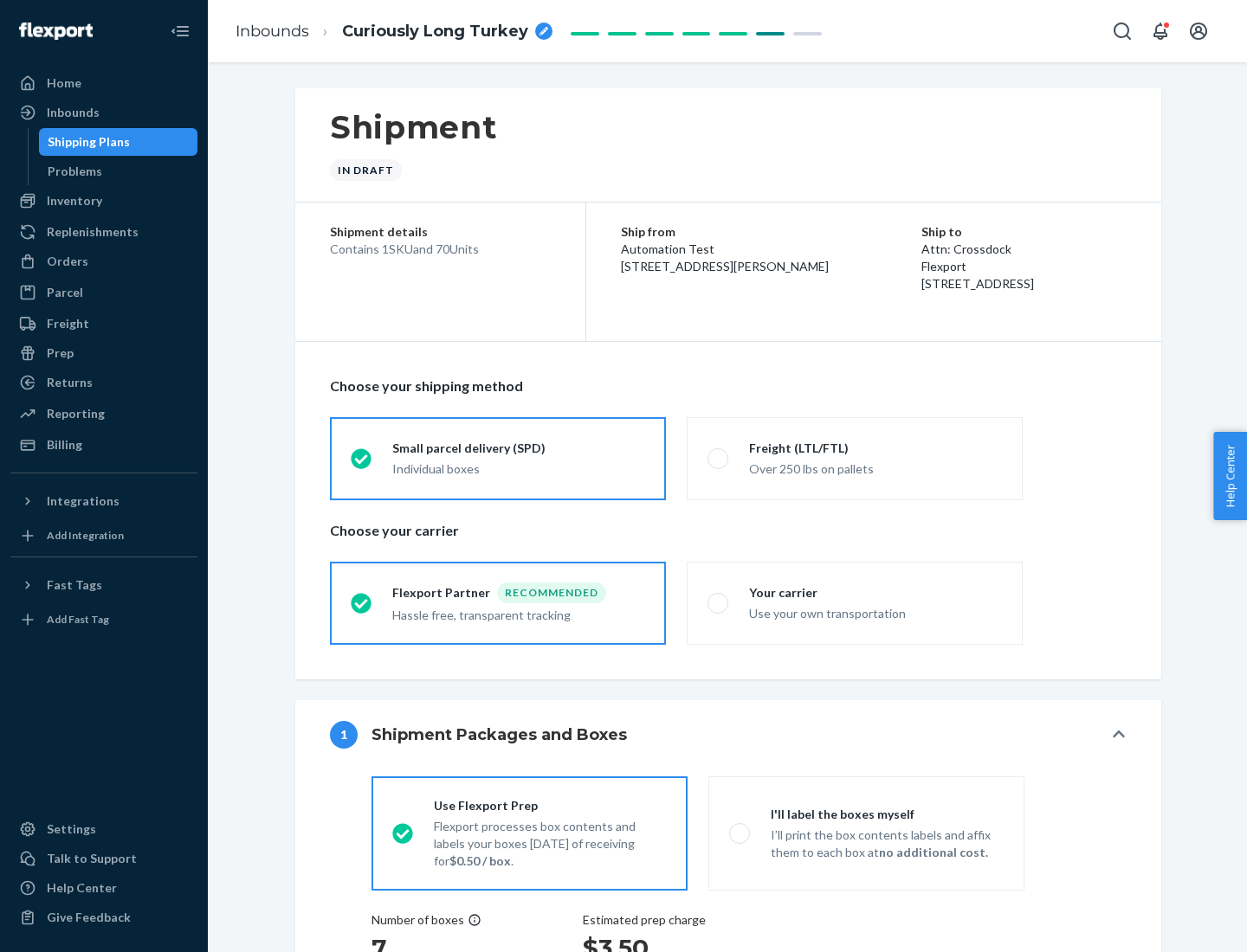
radio input "true"
radio input "false"
radio input "true"
radio input "false"
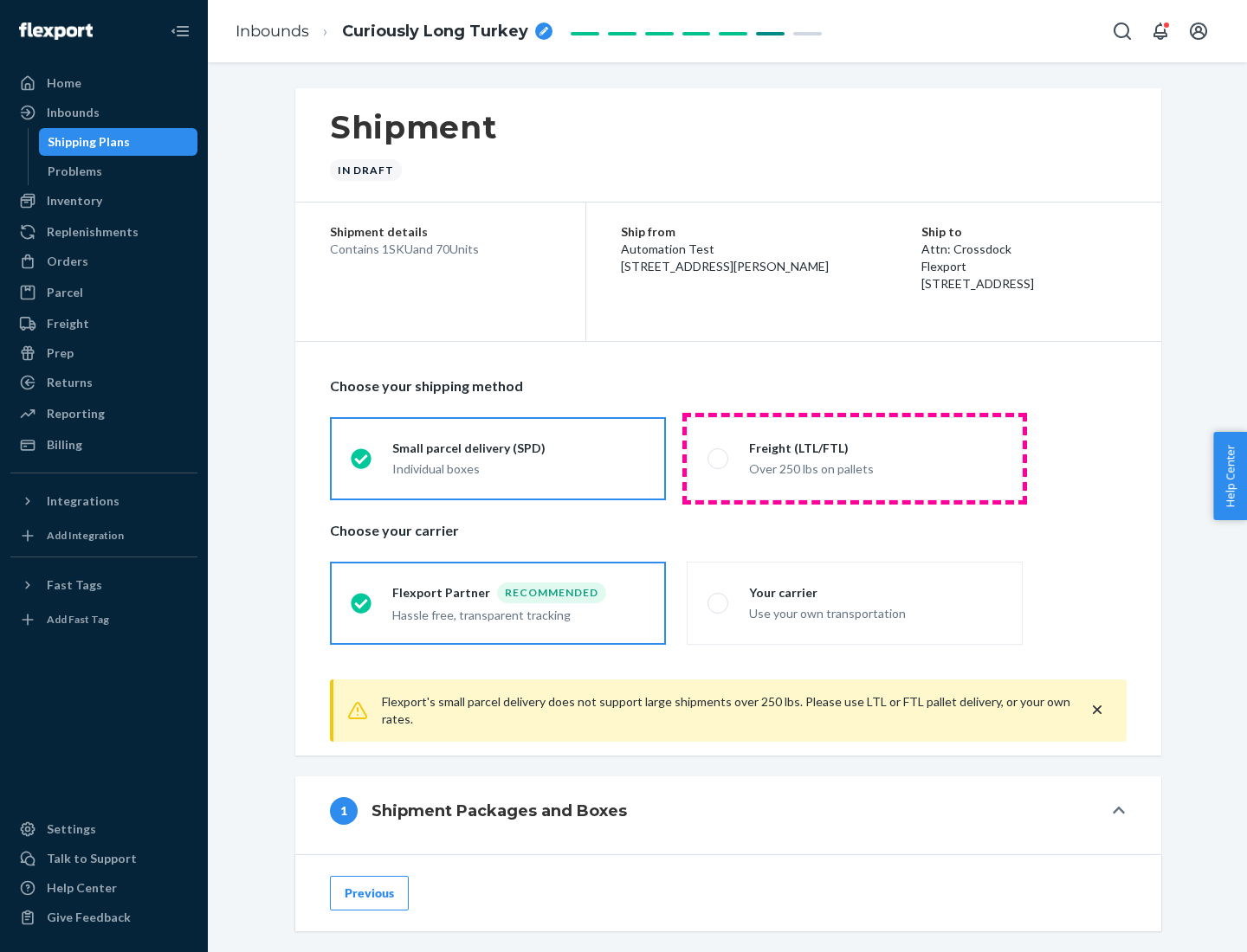
click at [855, 458] on div "Over 250 lbs on pallets" at bounding box center [875, 467] width 253 height 21
click at [719, 458] on input "Freight (LTL/FTL) Over 250 lbs on pallets" at bounding box center [713, 458] width 11 height 11
radio input "true"
radio input "false"
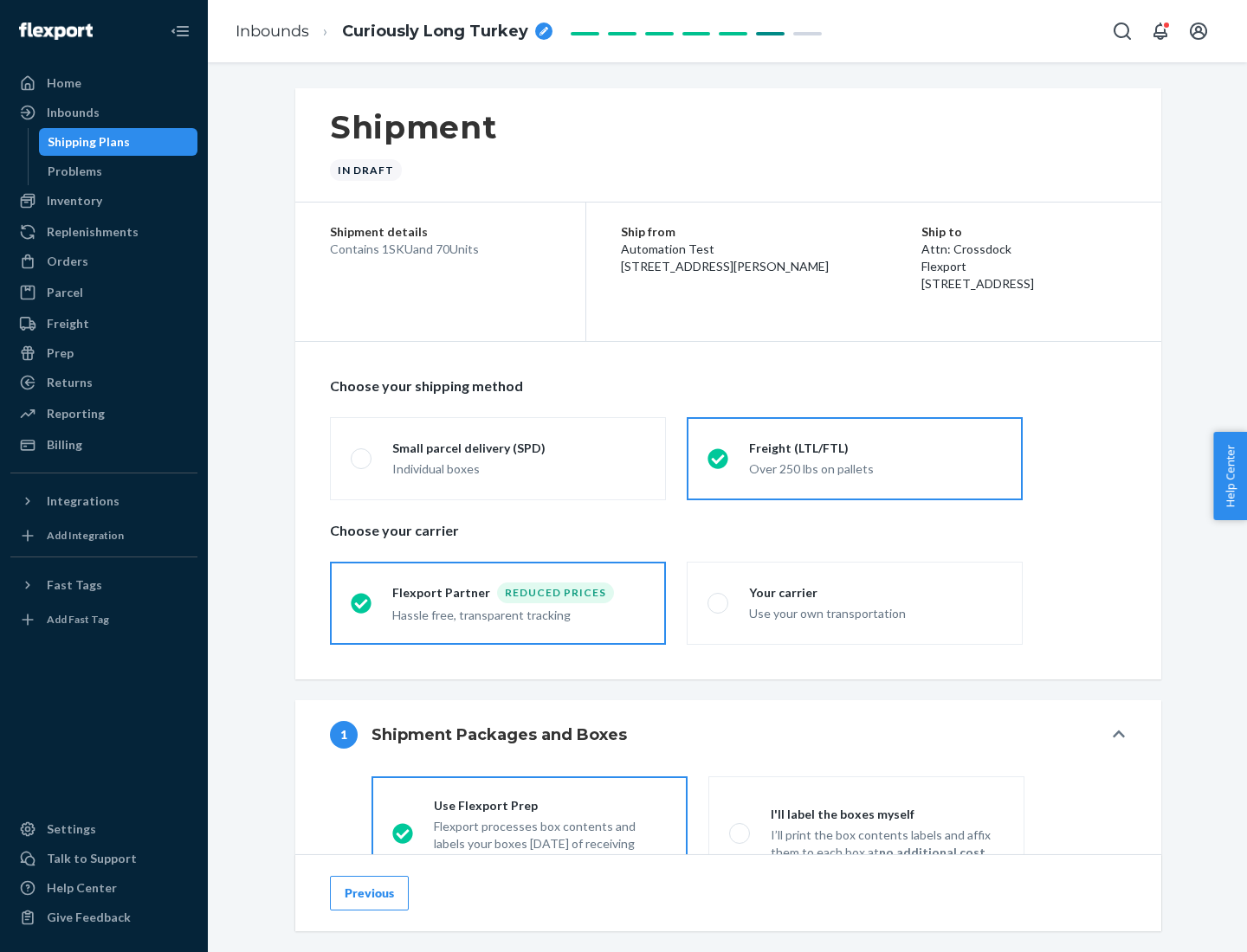
scroll to position [96, 0]
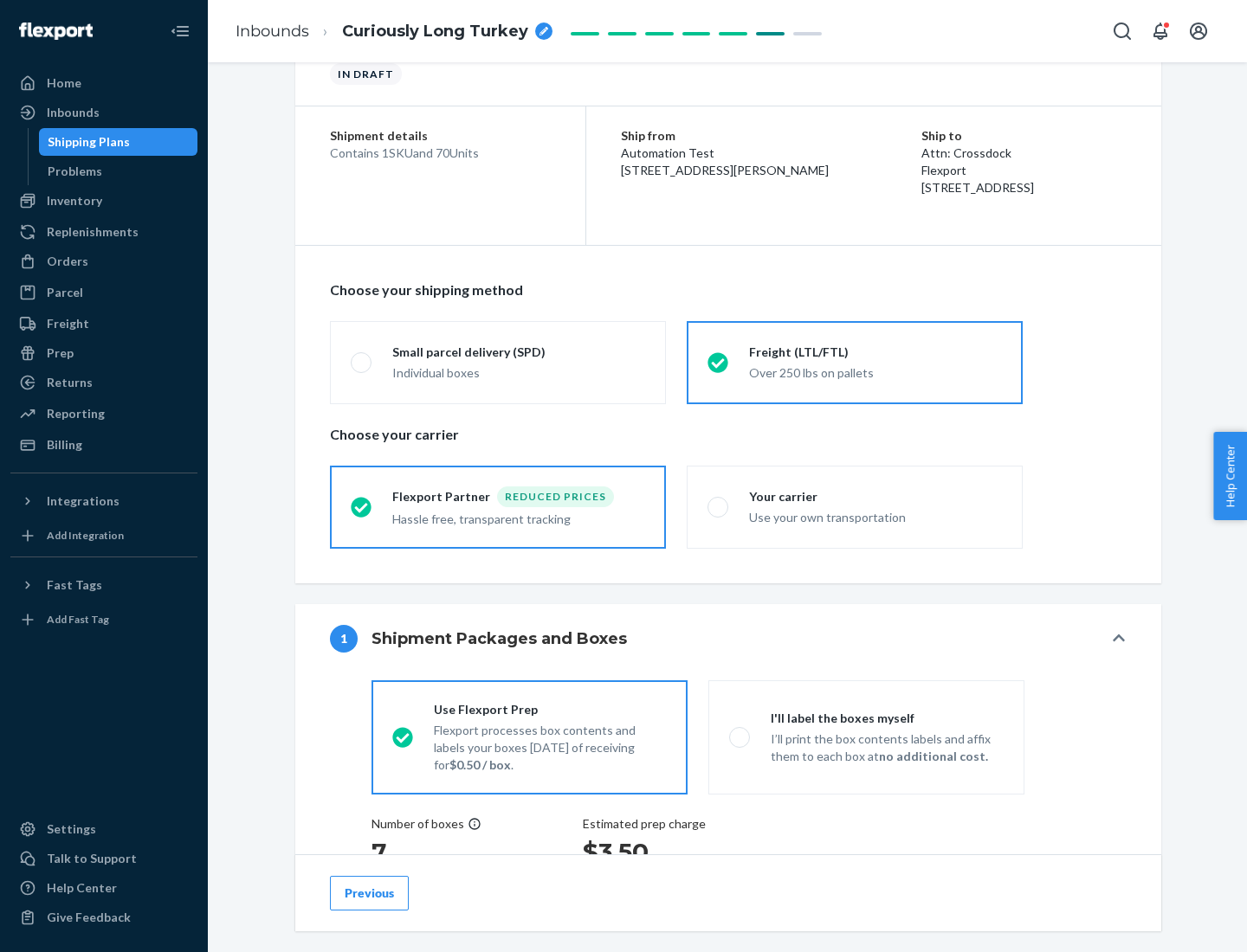
click at [498, 507] on div "Hassle free, transparent tracking" at bounding box center [518, 517] width 253 height 21
click at [362, 506] on input "Flexport Partner Reduced prices Hassle free, transparent tracking" at bounding box center [356, 507] width 11 height 11
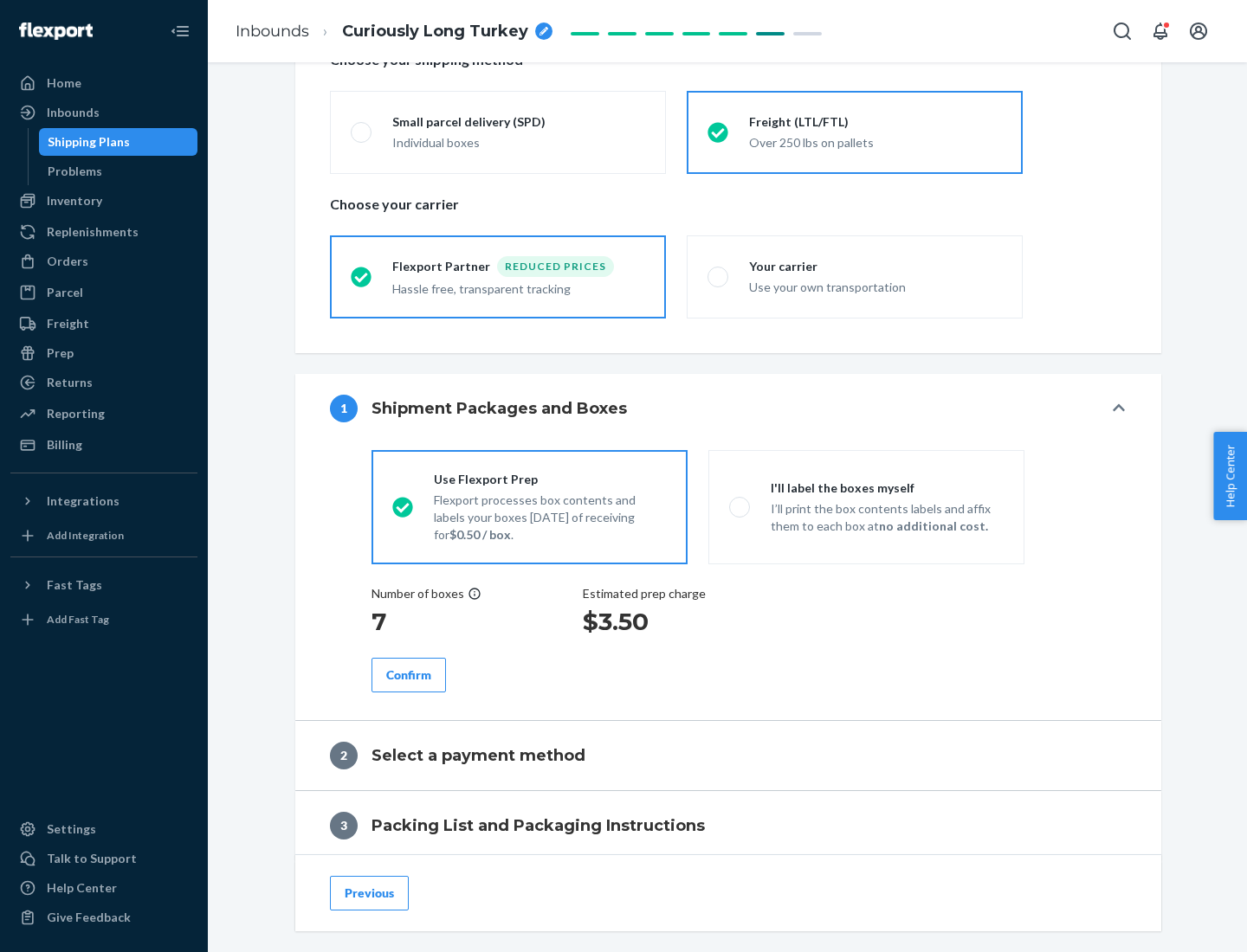
click at [866, 506] on p "I’ll print the box contents labels and affix them to each box at no additional …" at bounding box center [887, 518] width 233 height 35
click at [741, 506] on input "I'll label the boxes myself I’ll print the box contents labels and affix them t…" at bounding box center [734, 507] width 11 height 11
radio input "true"
radio input "false"
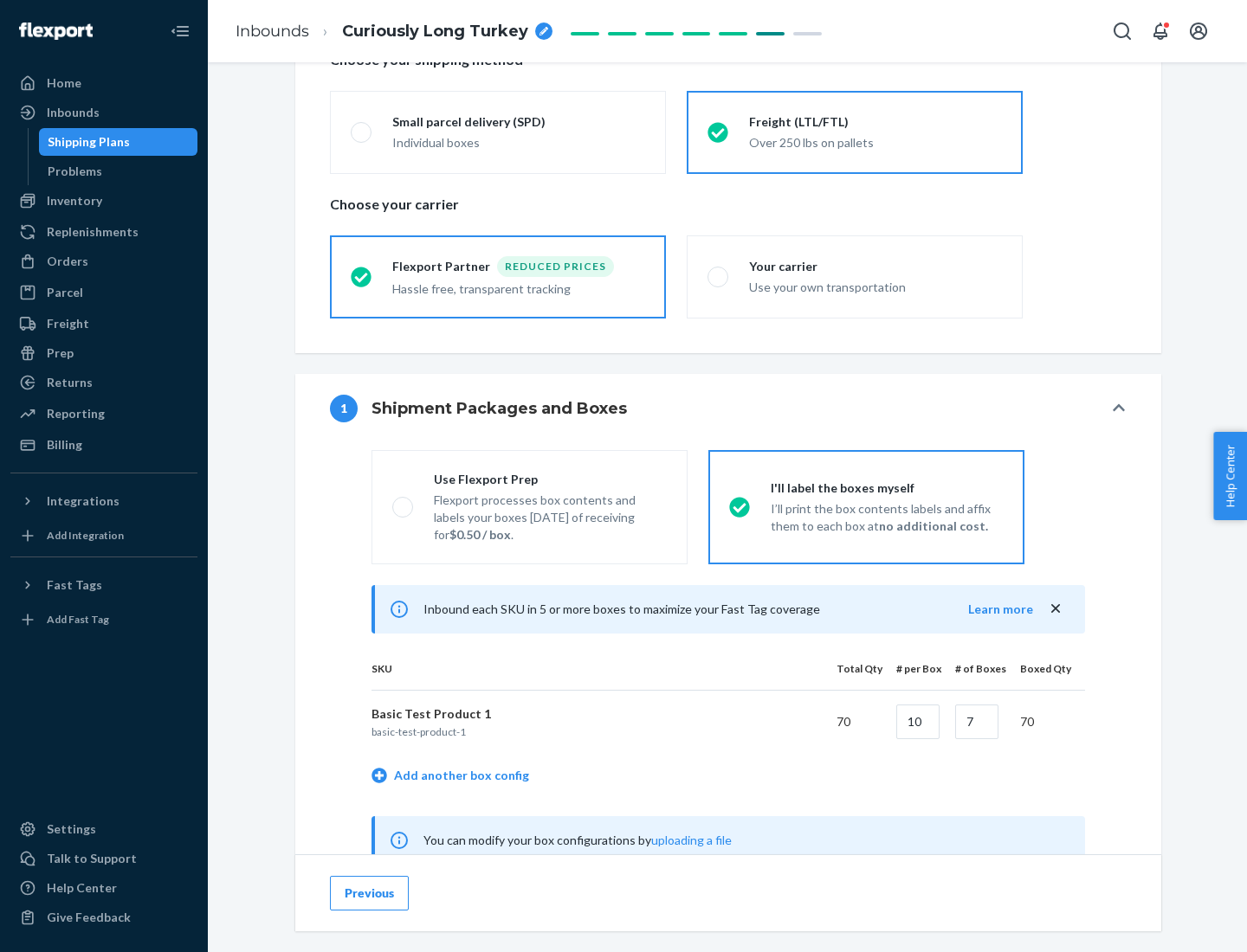
scroll to position [541, 0]
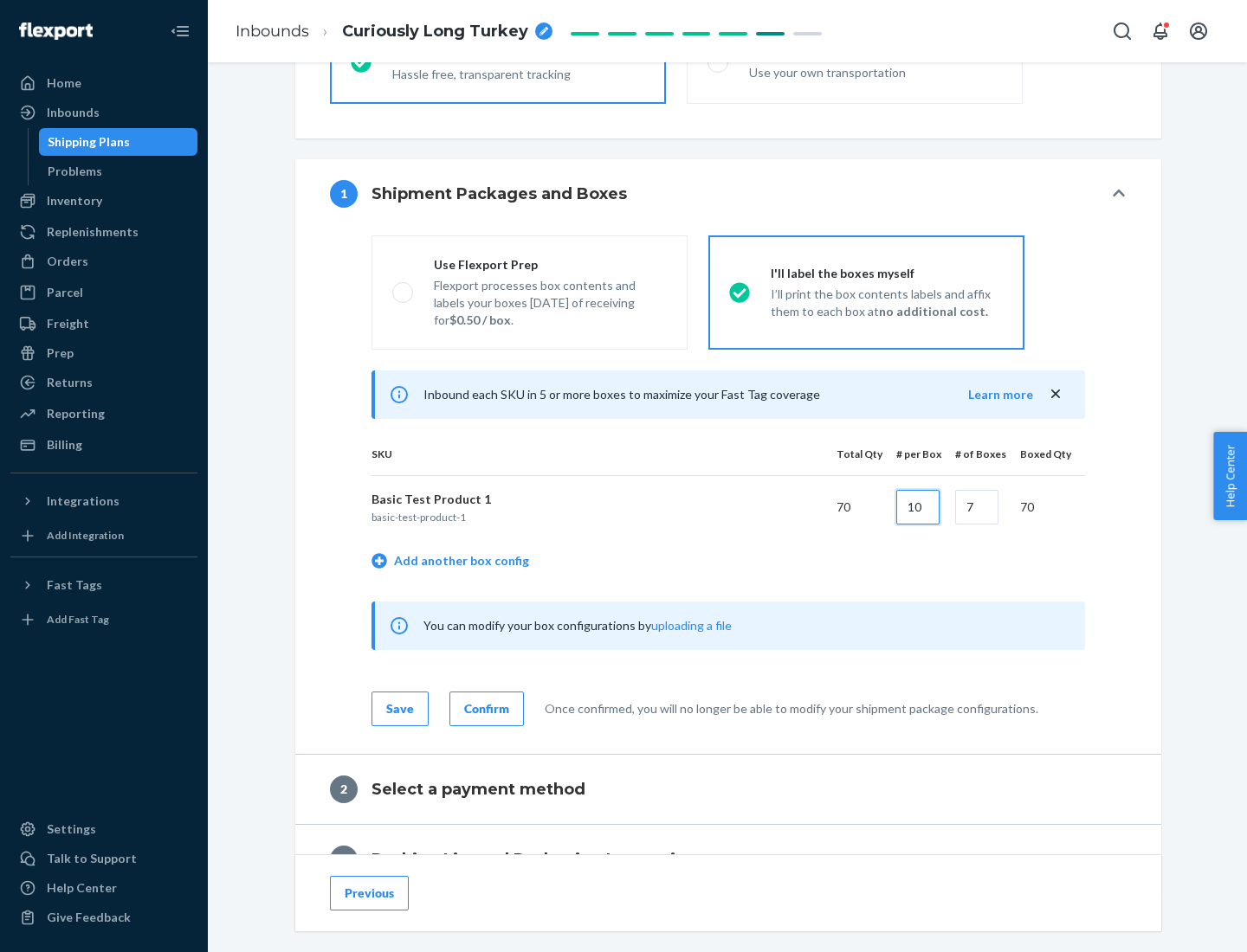
type input "10"
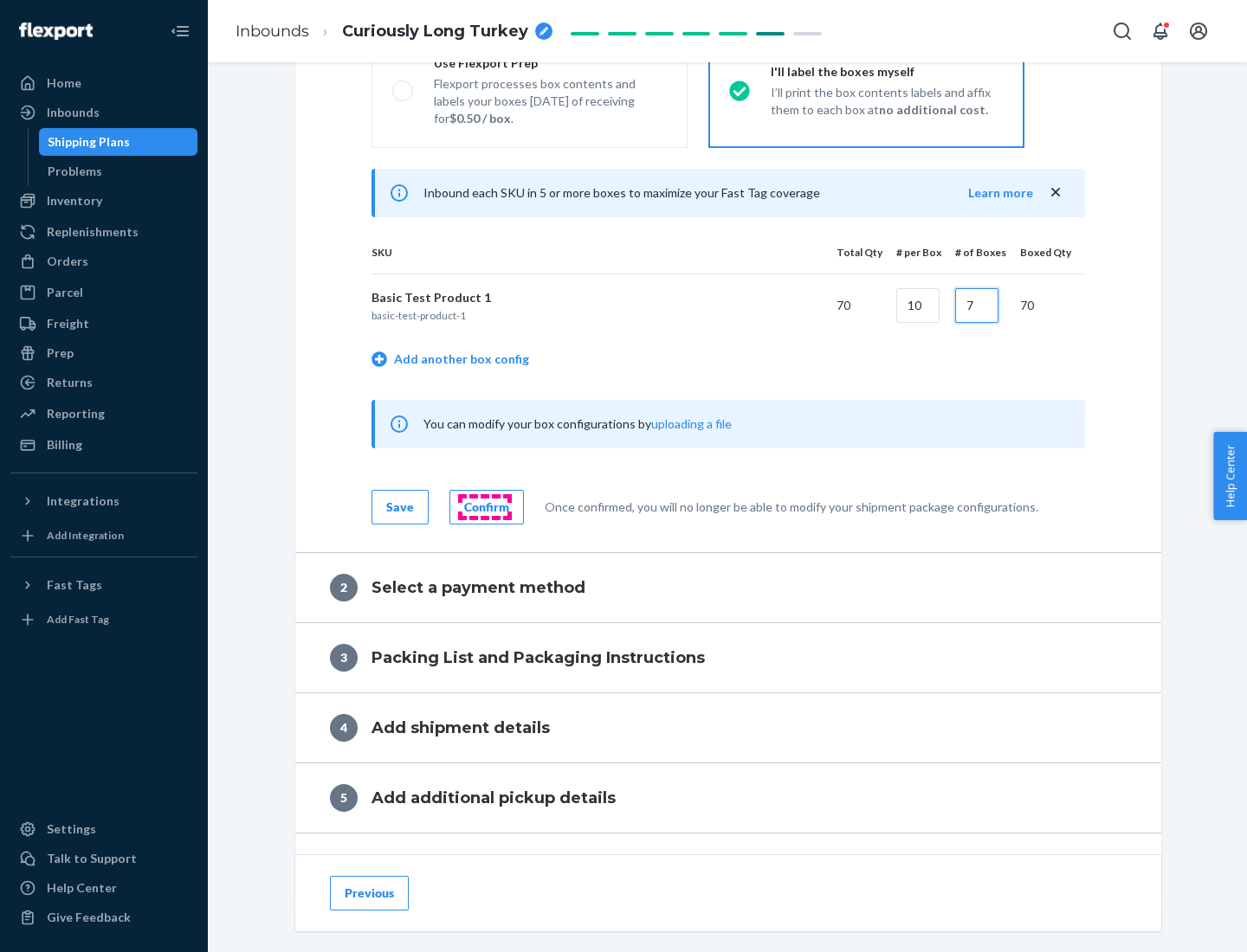
type input "7"
click at [484, 506] on div "Confirm" at bounding box center [486, 507] width 45 height 17
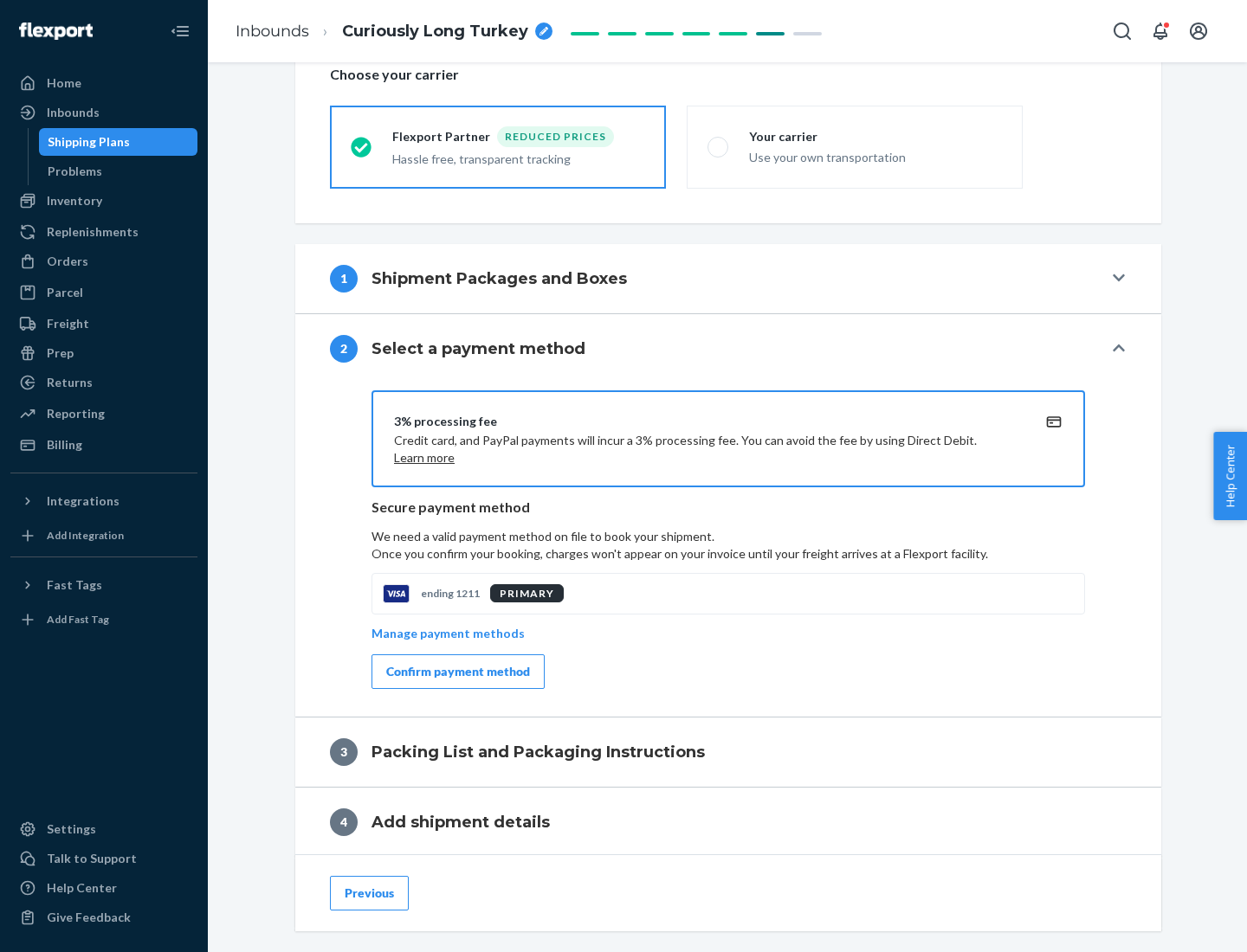
scroll to position [621, 0]
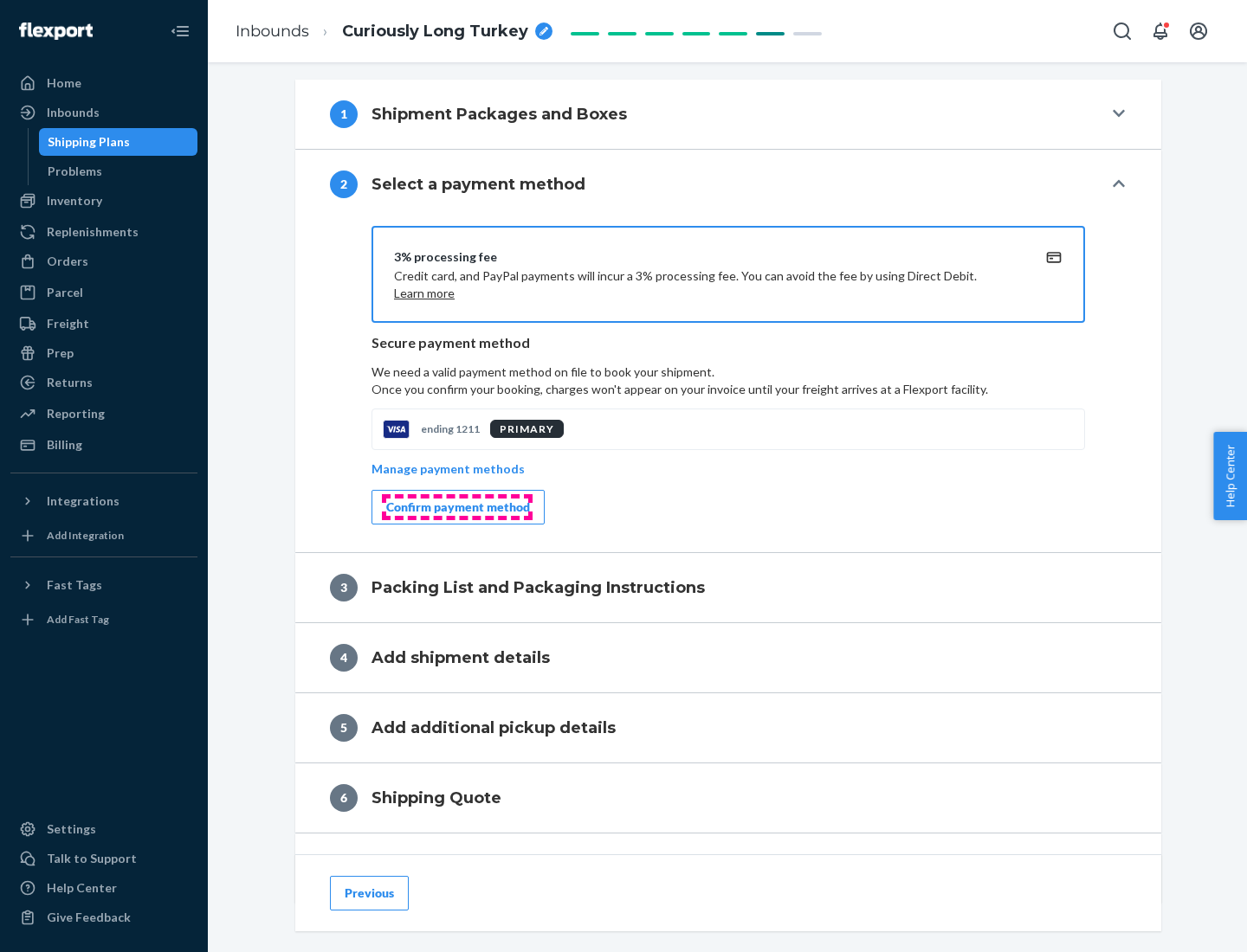
click at [456, 507] on div "Confirm payment method" at bounding box center [458, 507] width 144 height 17
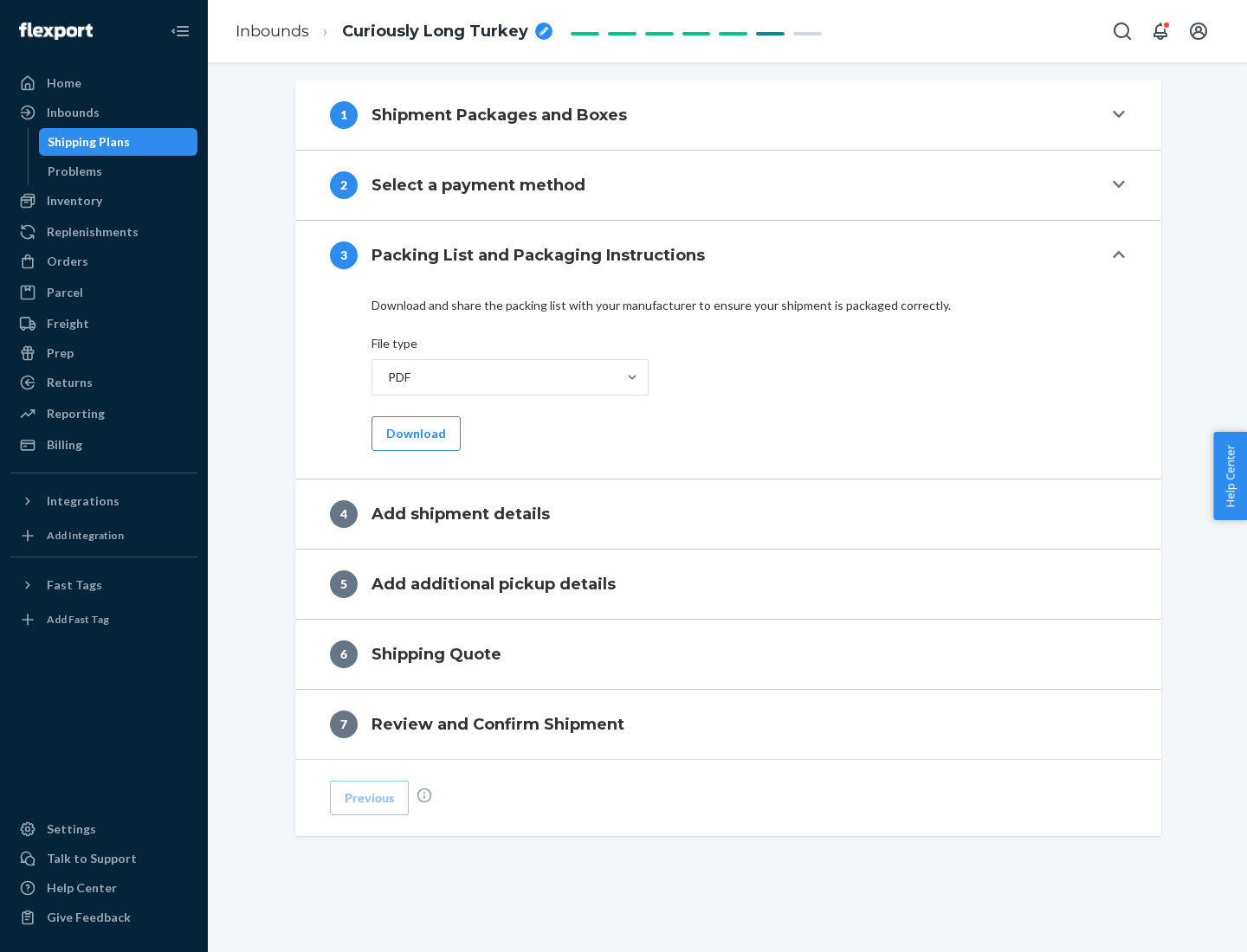
scroll to position [546, 0]
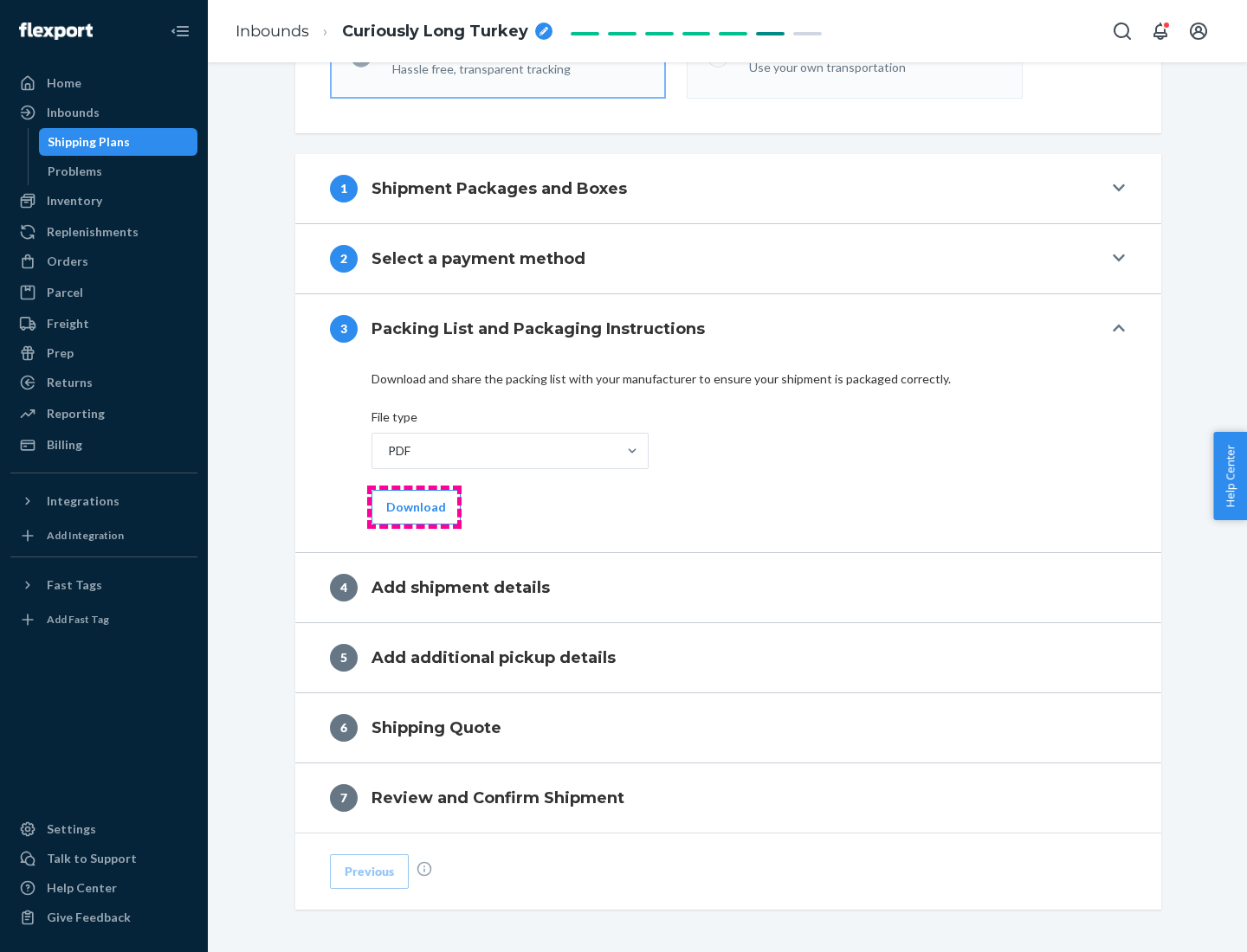
click at [414, 506] on button "Download" at bounding box center [416, 507] width 89 height 35
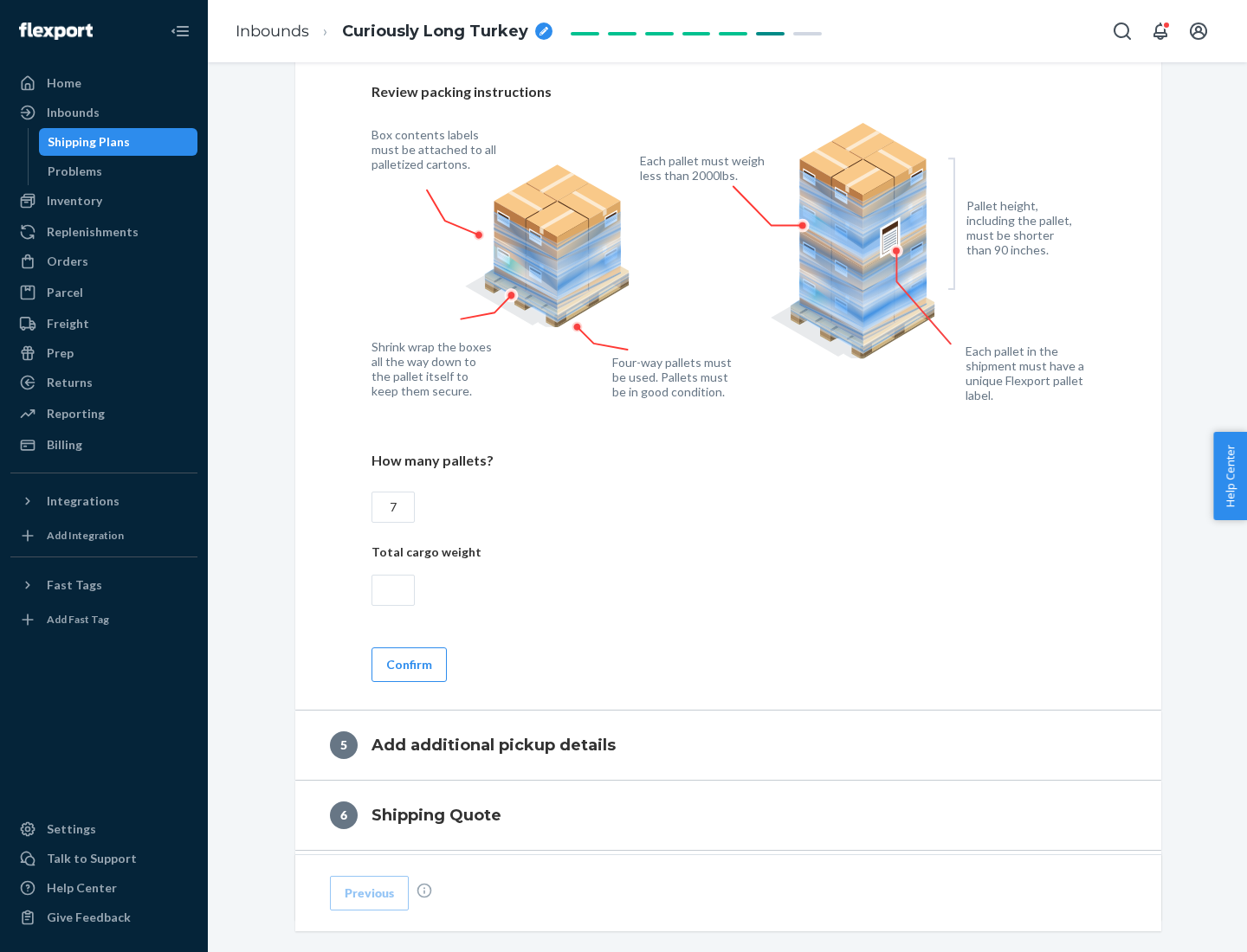
scroll to position [1123, 0]
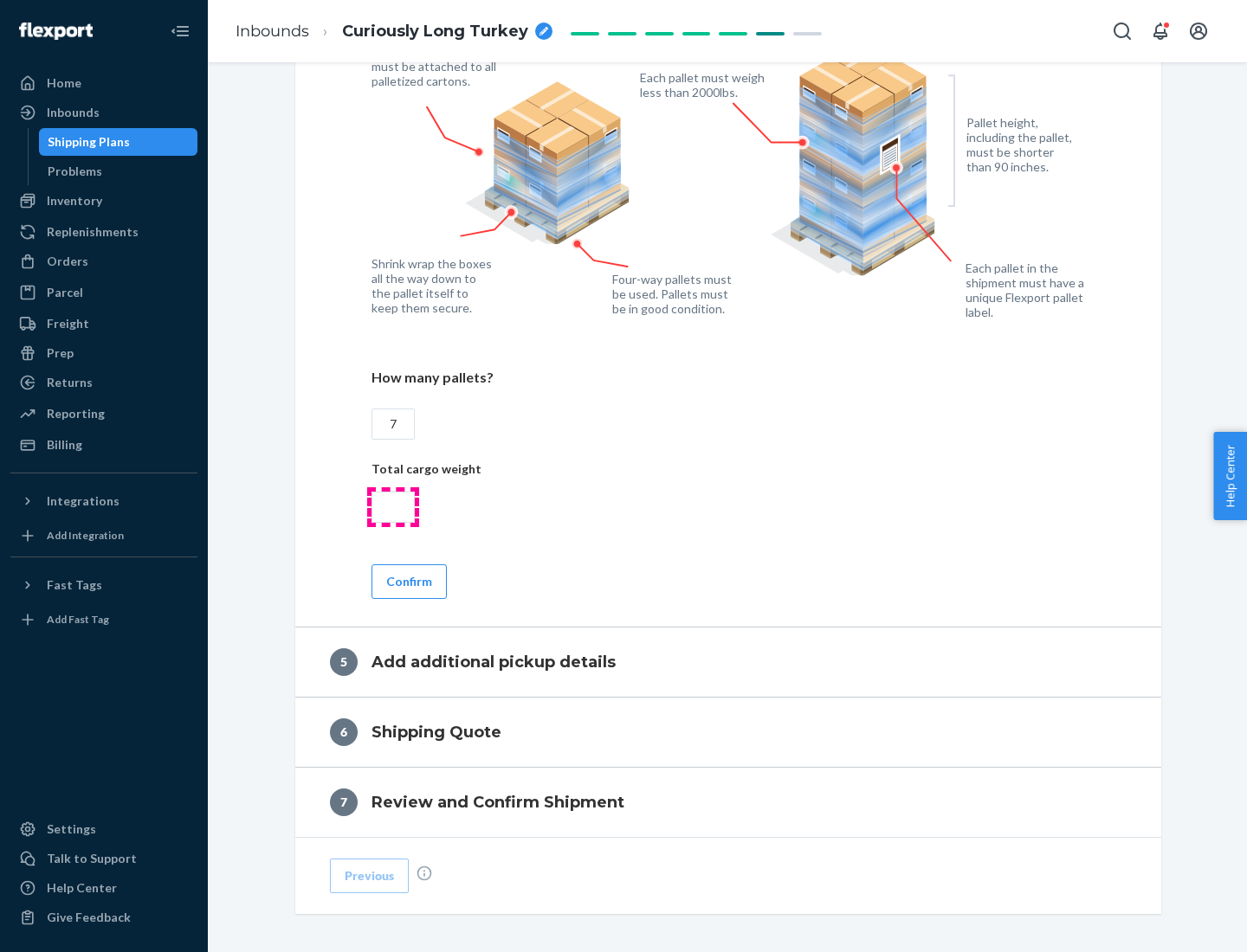
type input "7"
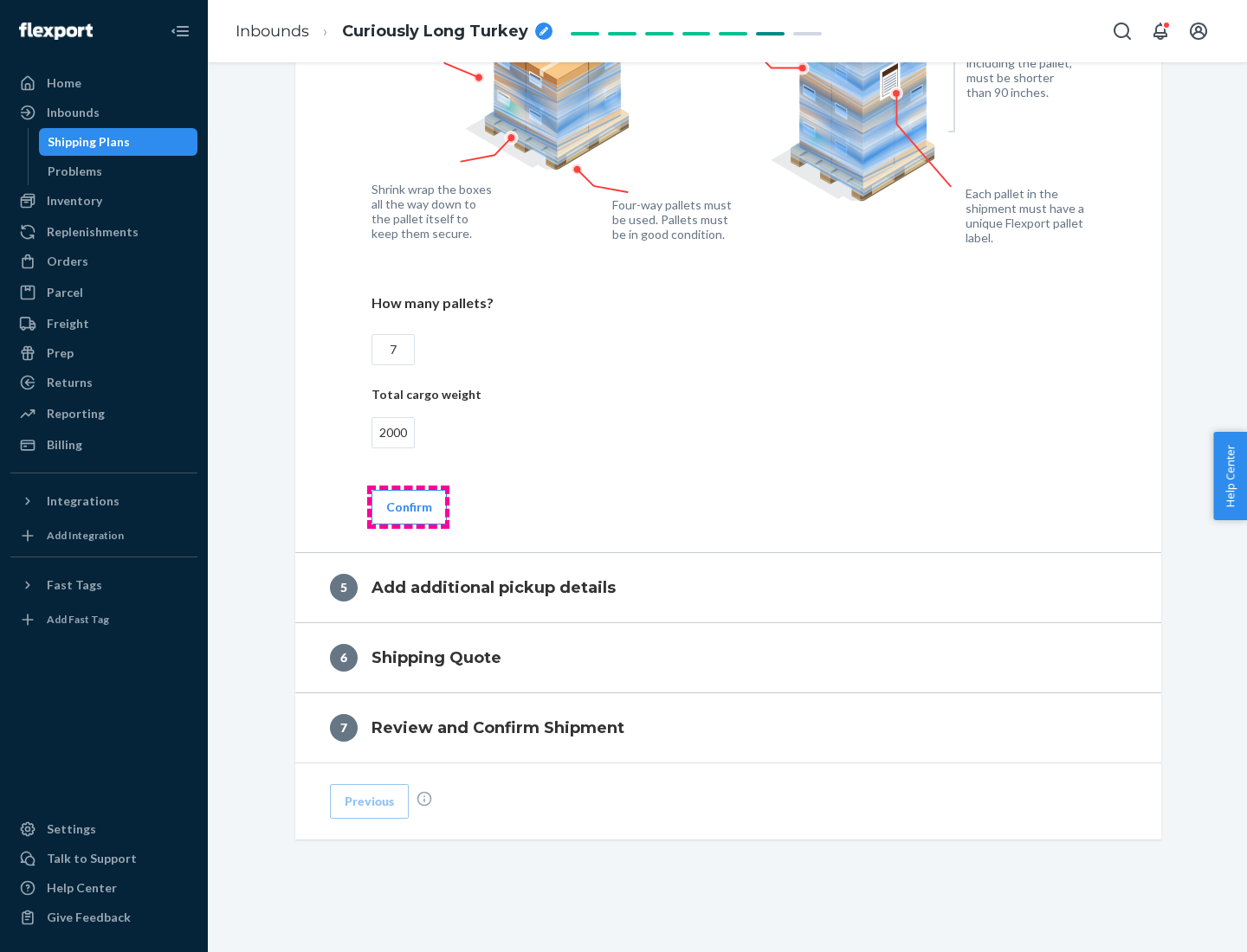
type input "2000"
click at [408, 506] on button "Confirm" at bounding box center [409, 507] width 76 height 35
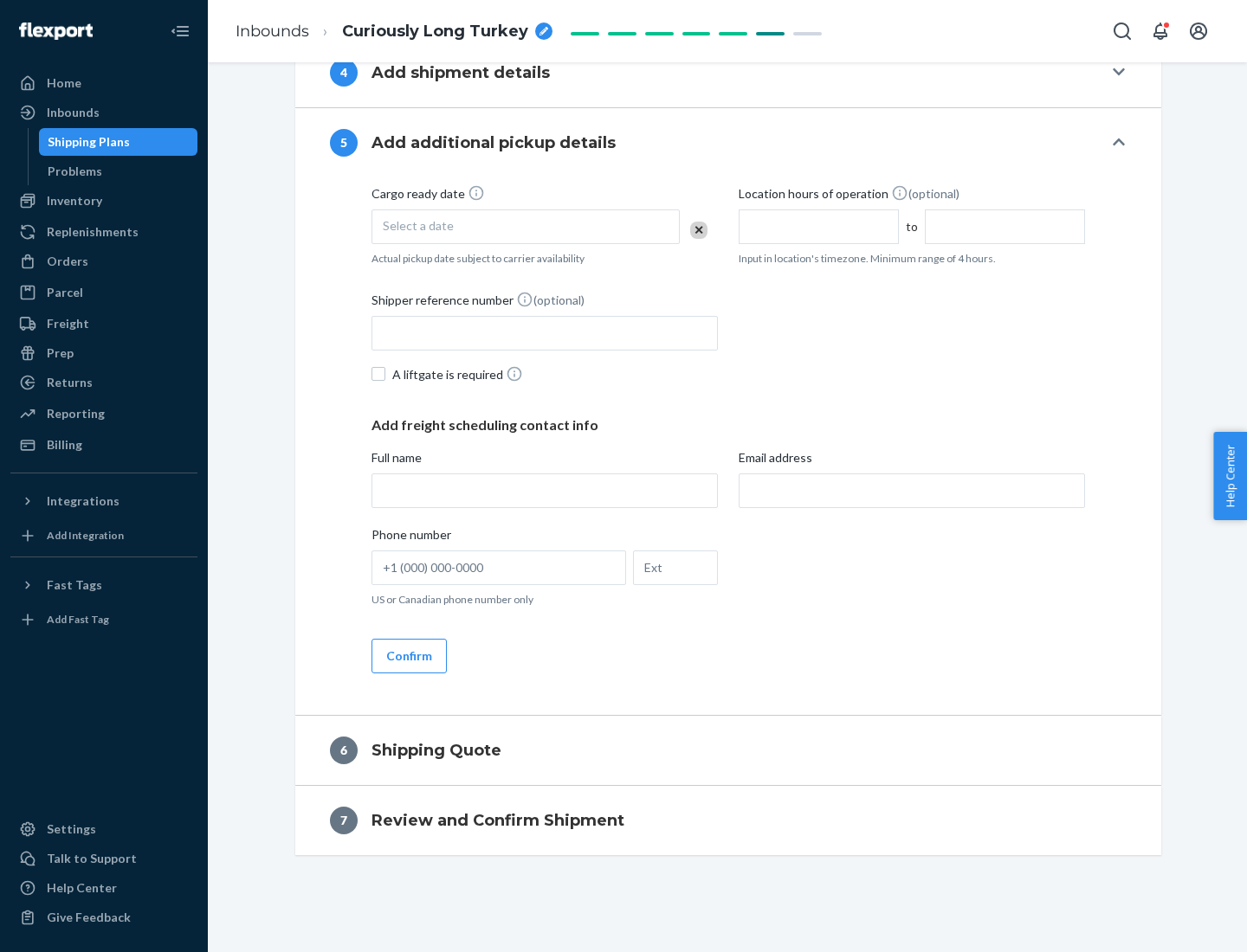
scroll to position [592, 0]
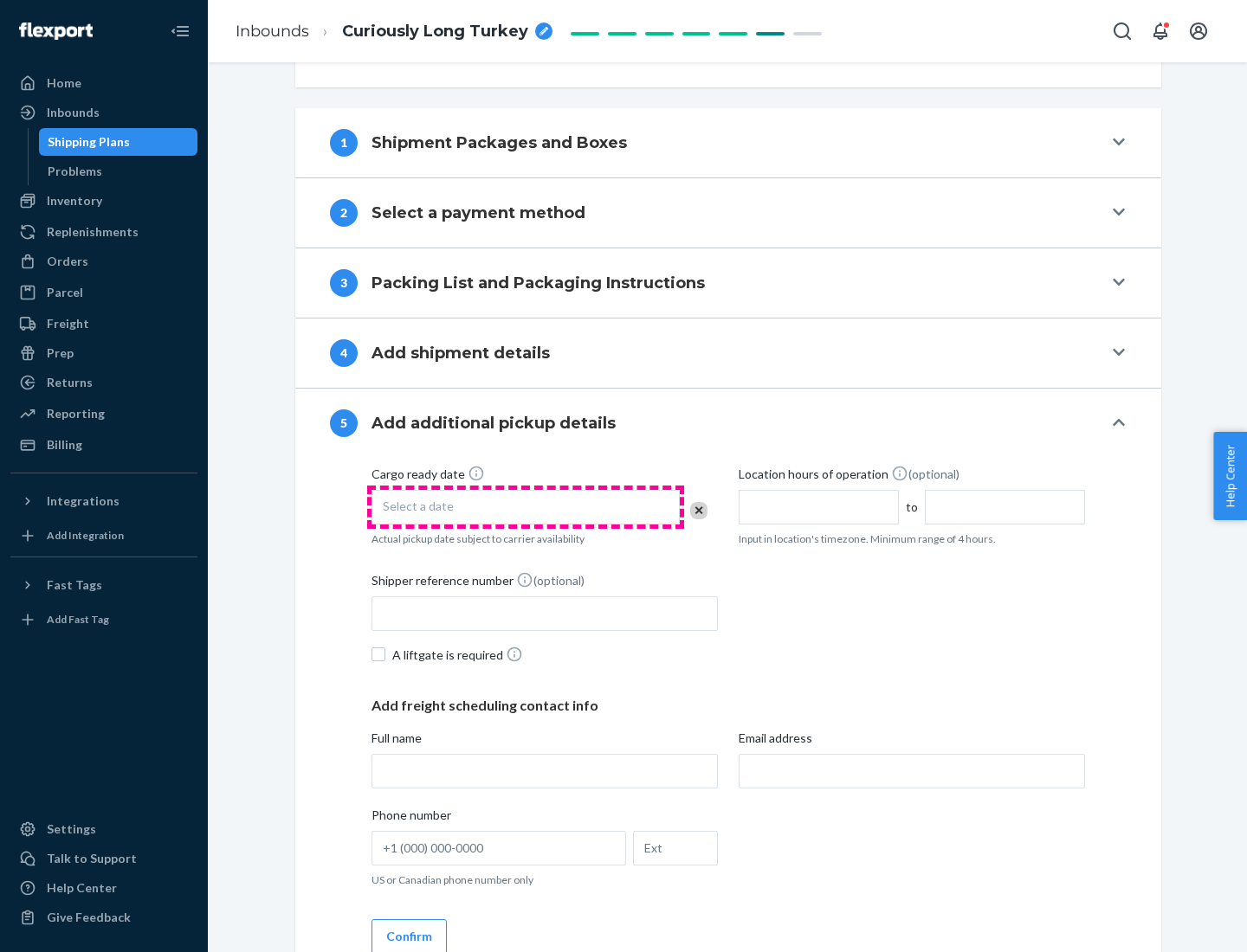
click at [525, 506] on div "Select a date" at bounding box center [525, 507] width 308 height 35
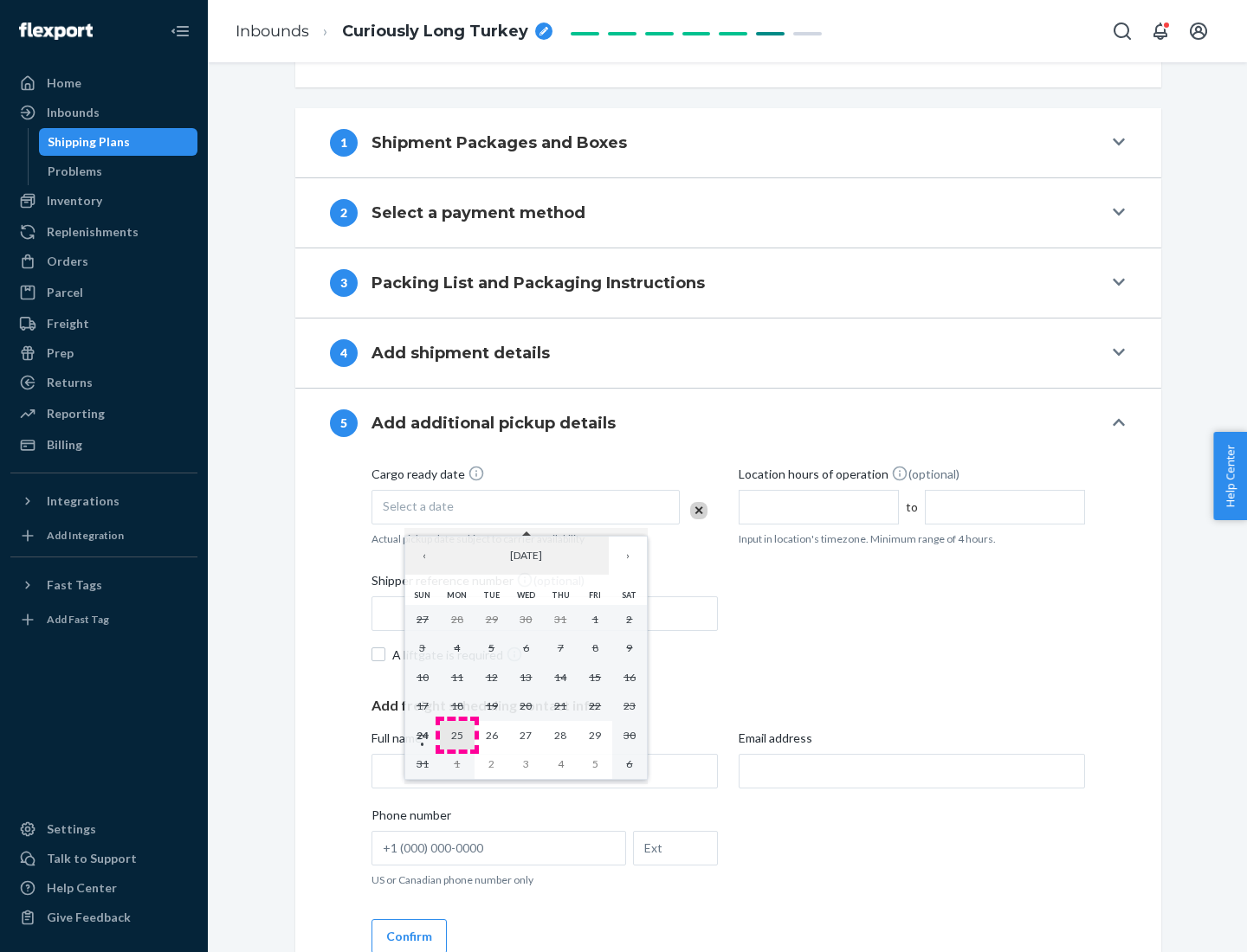
click at [456, 735] on abbr "25" at bounding box center [457, 735] width 12 height 13
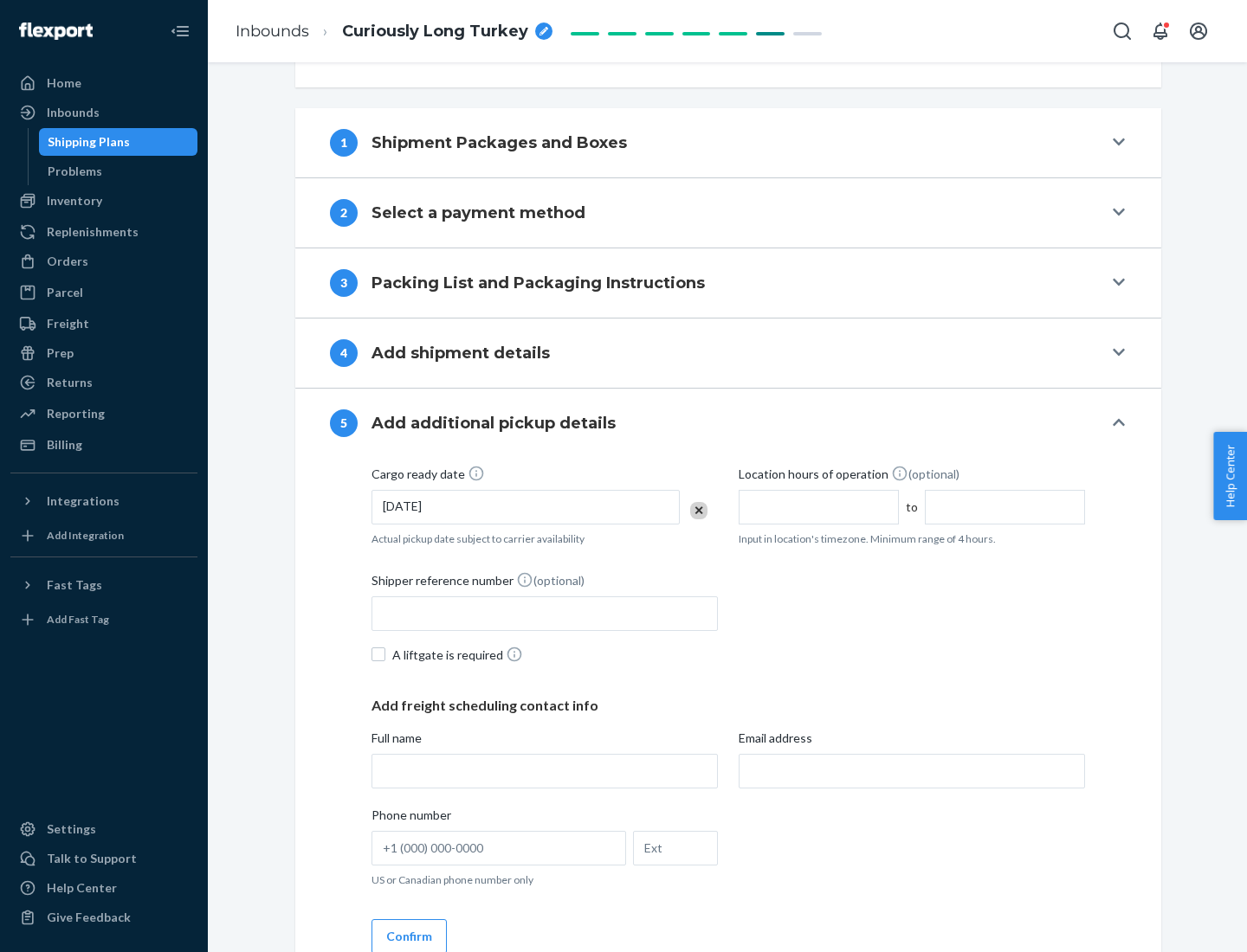
scroll to position [856, 0]
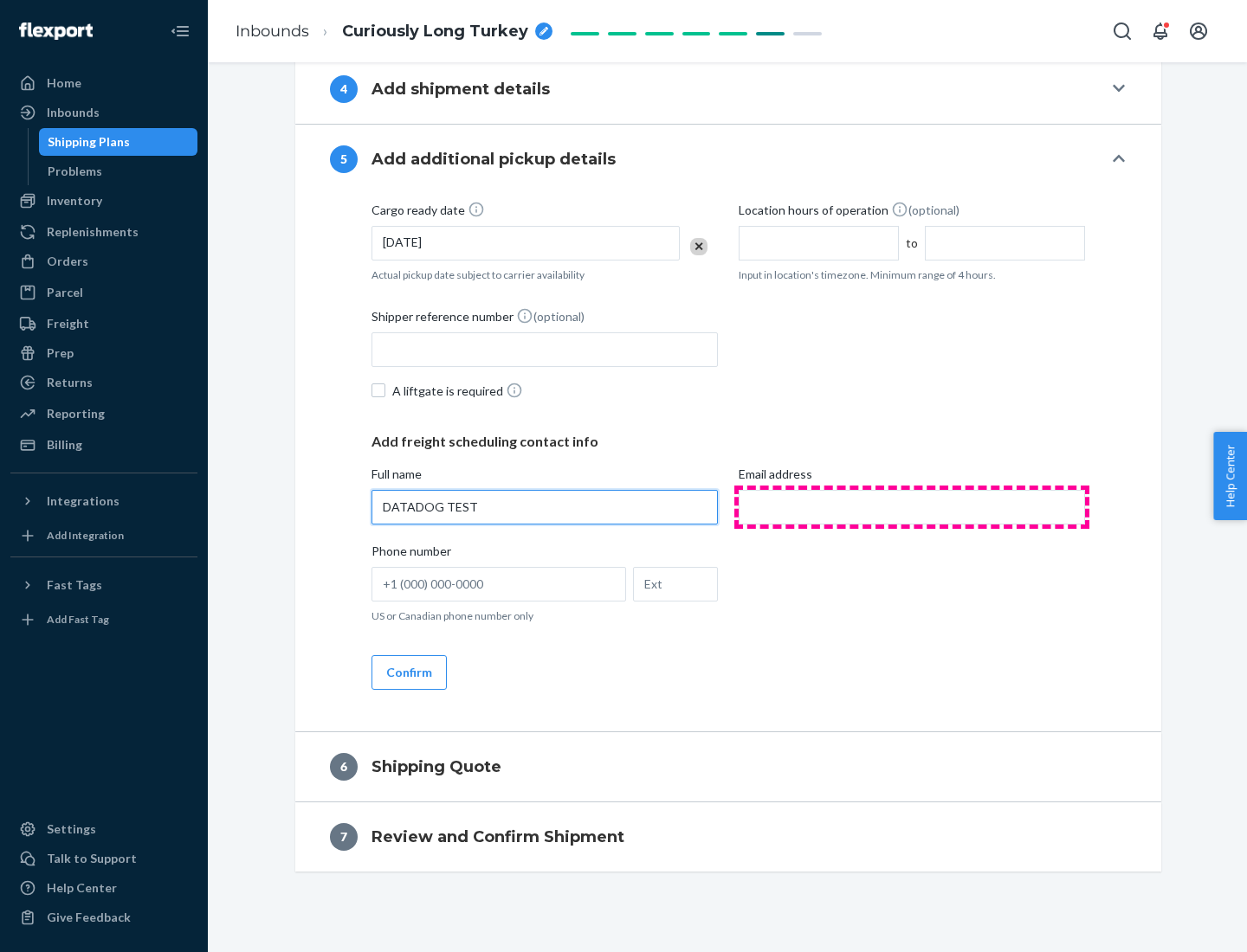
type input "DATADOG TEST"
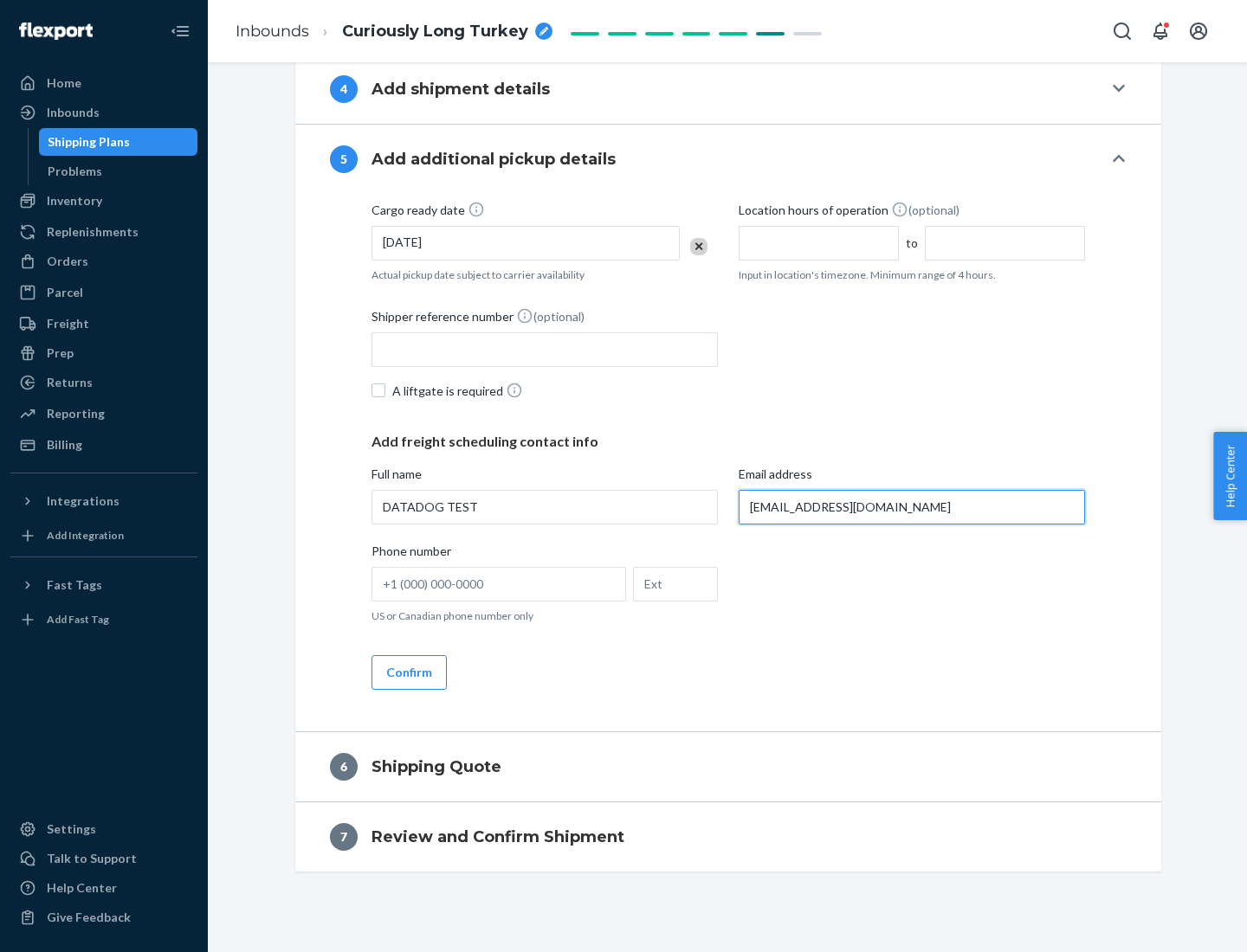
scroll to position [873, 0]
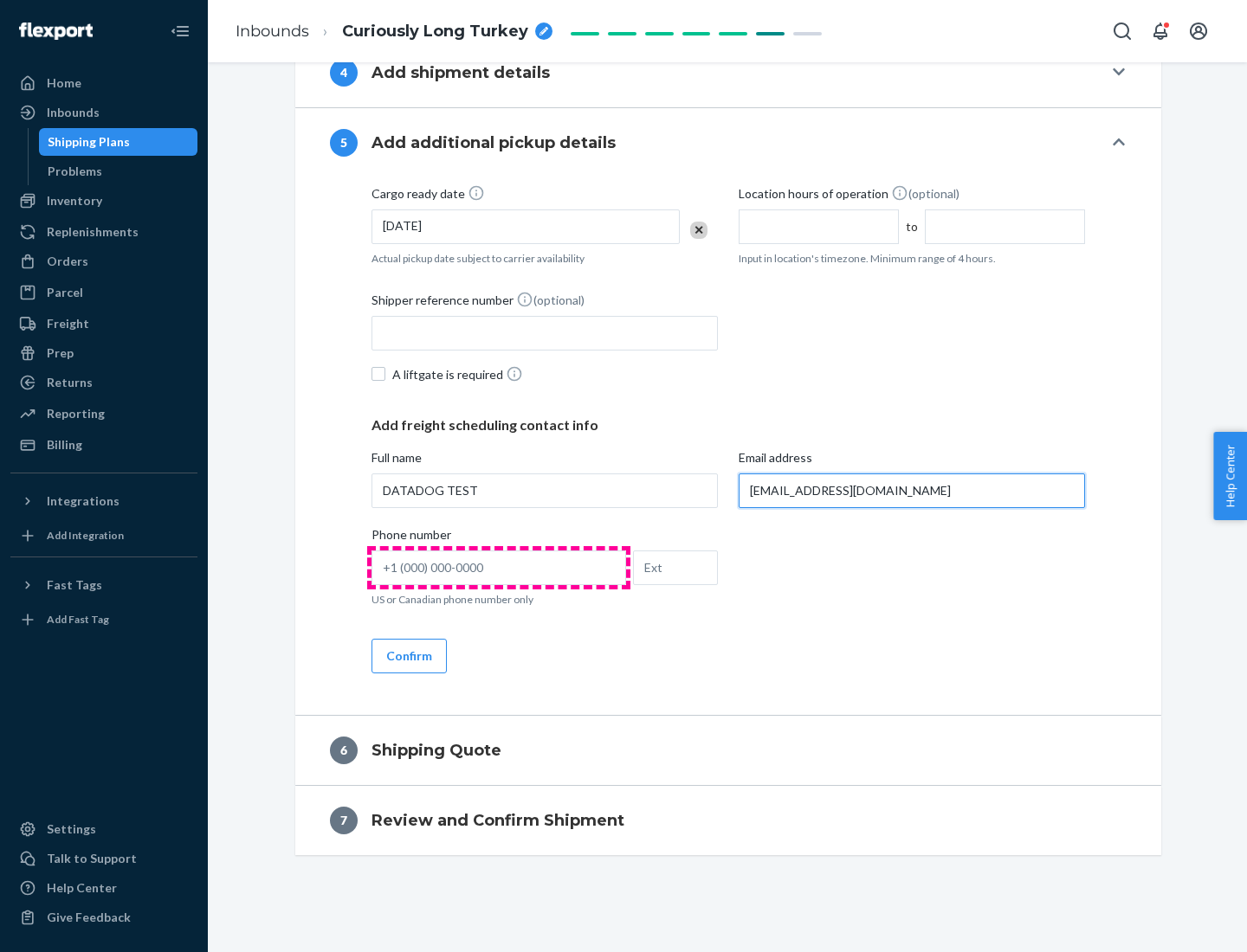
type input "[EMAIL_ADDRESS][DOMAIN_NAME]"
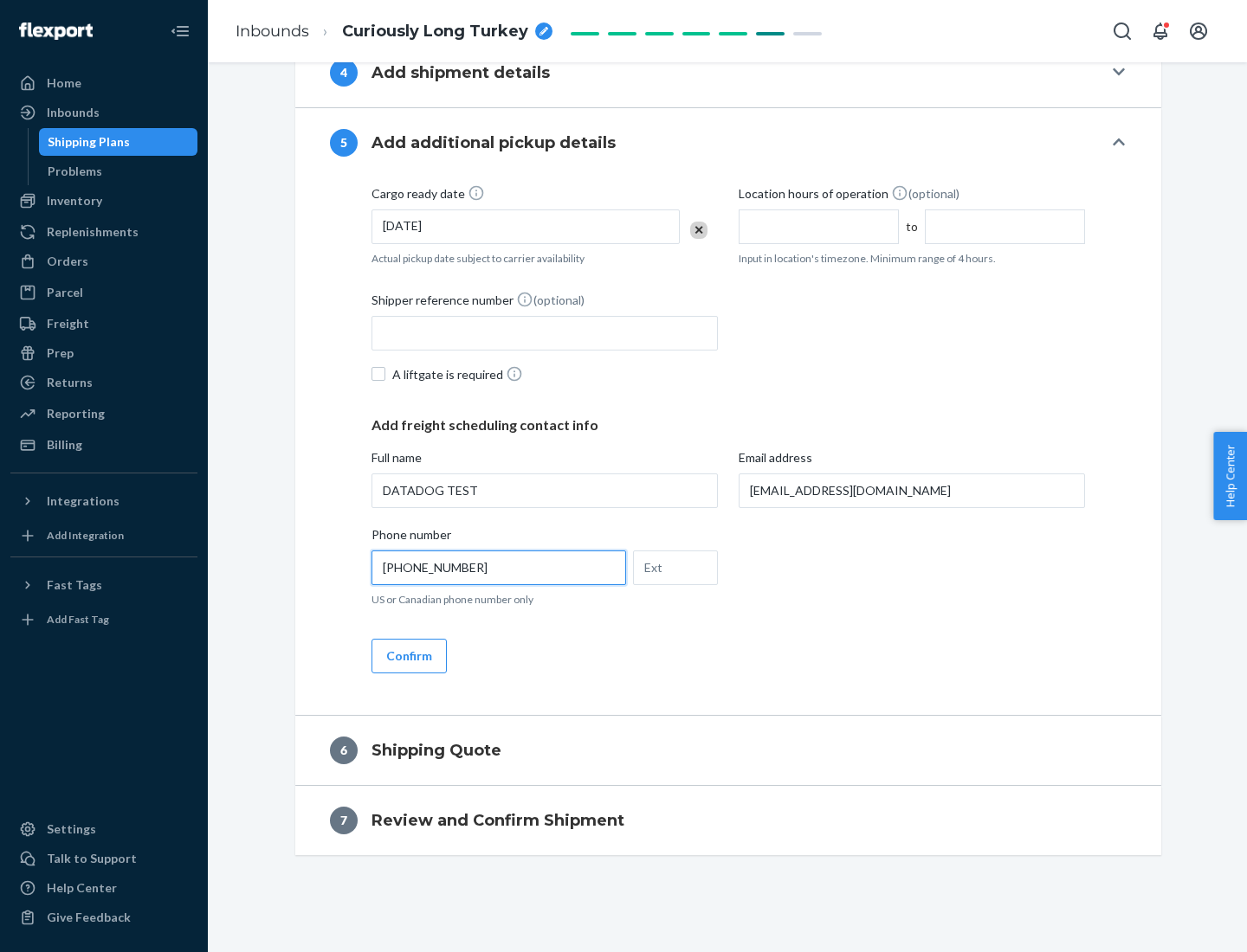
type input "[PHONE_NUMBER]"
click at [408, 656] on button "Confirm" at bounding box center [409, 657] width 76 height 35
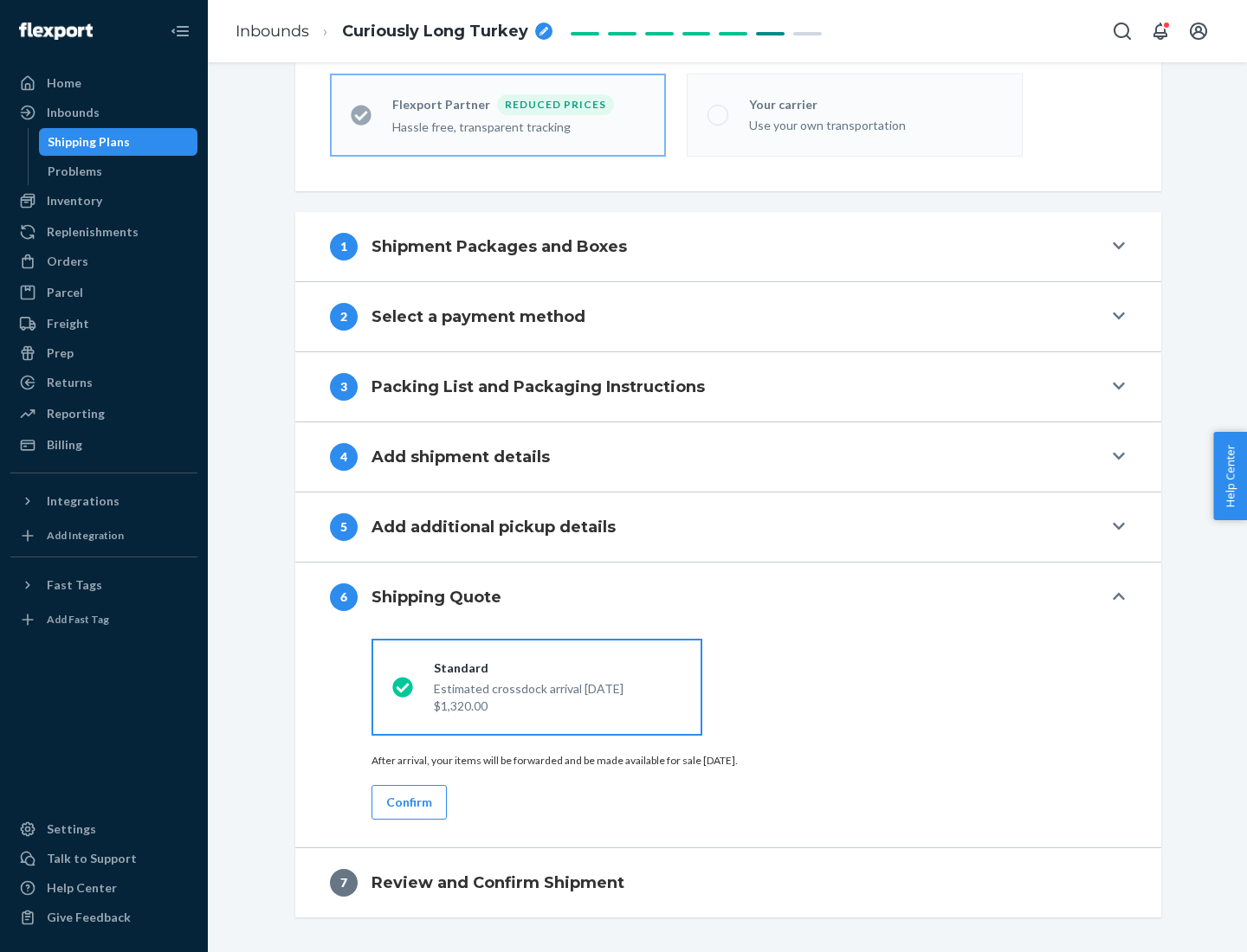
scroll to position [551, 0]
